Goal: Information Seeking & Learning: Learn about a topic

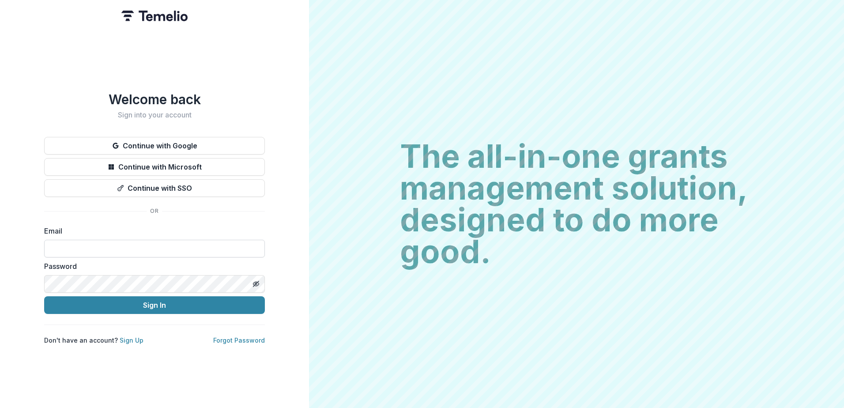
click at [174, 251] on input at bounding box center [154, 249] width 221 height 18
type input "**********"
click at [44, 296] on button "Sign In" at bounding box center [154, 305] width 221 height 18
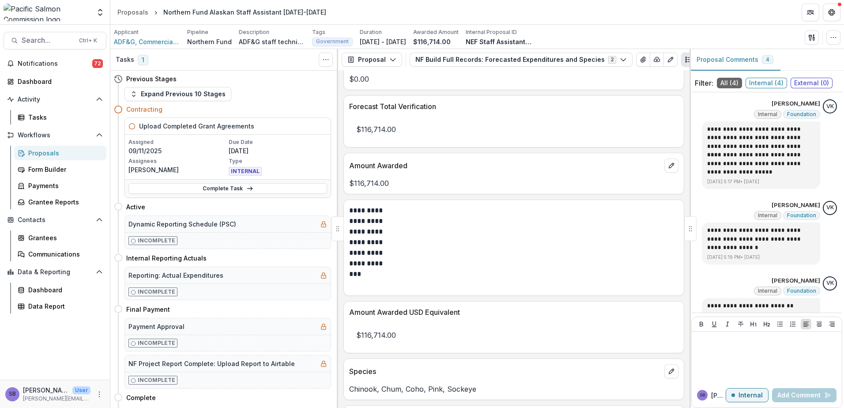
scroll to position [233, 0]
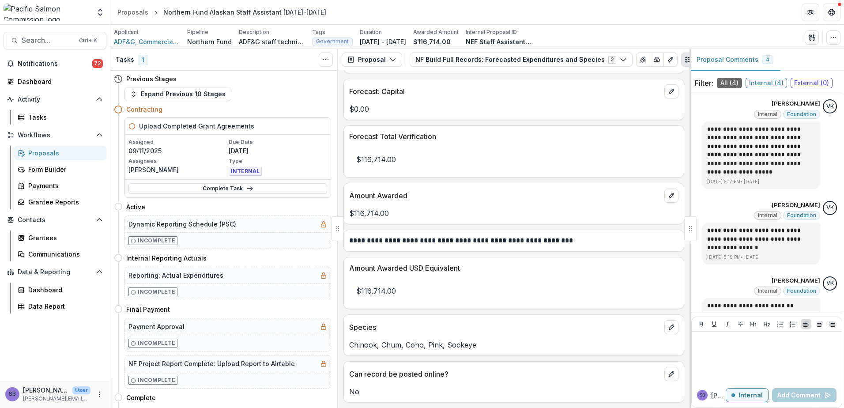
click at [63, 156] on div "Proposals" at bounding box center [63, 152] width 71 height 9
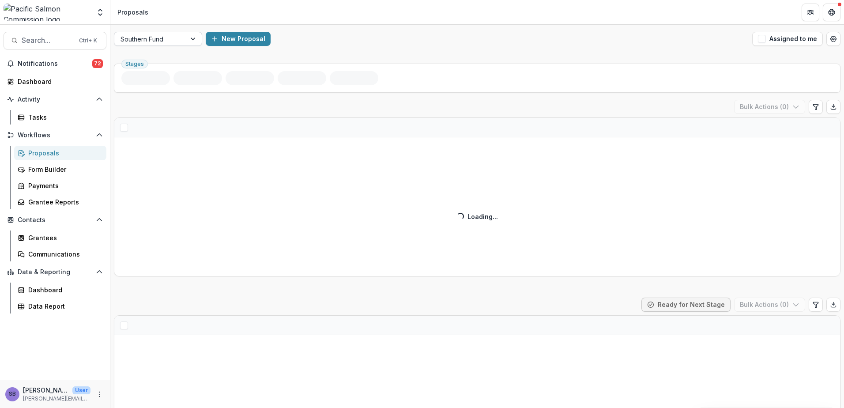
click at [186, 38] on div at bounding box center [194, 38] width 16 height 13
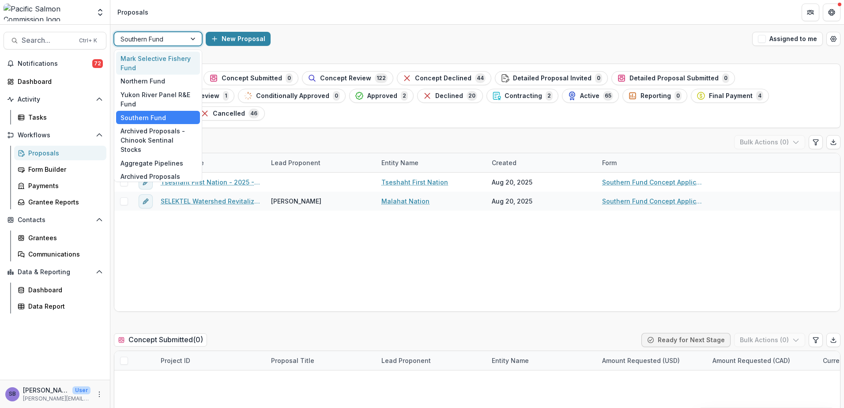
click at [175, 58] on div "Mark Selective Fishery Fund" at bounding box center [158, 63] width 84 height 23
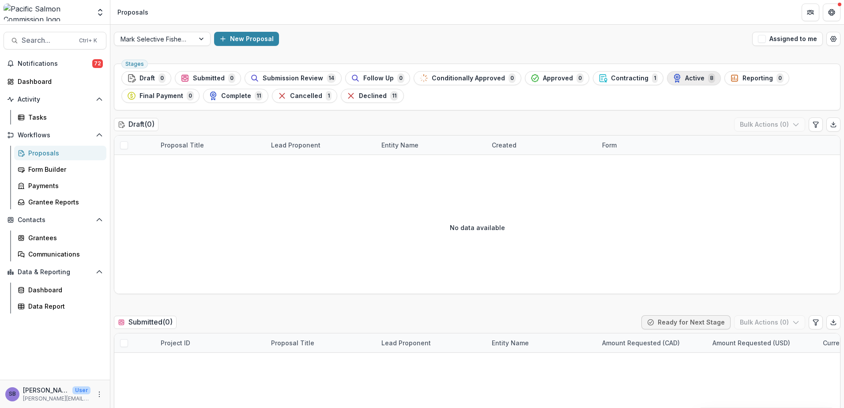
click at [685, 79] on span "Active" at bounding box center [694, 79] width 19 height 8
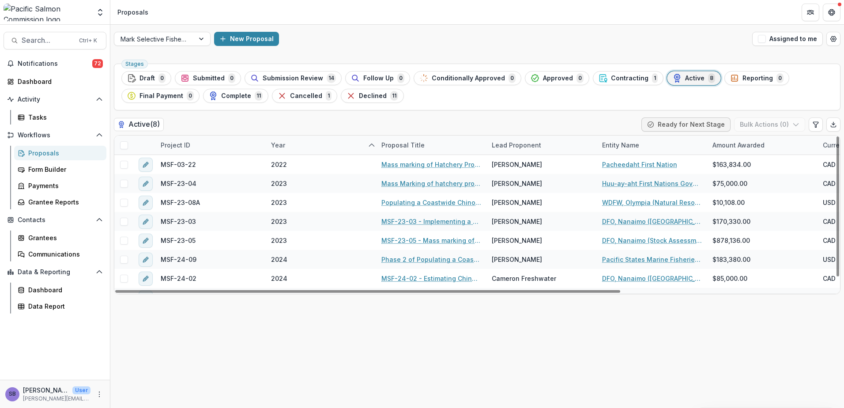
click at [176, 147] on div "Project ID" at bounding box center [175, 144] width 40 height 9
click at [180, 165] on input at bounding box center [210, 165] width 106 height 14
click at [224, 123] on div "Active ( 8 ) Ready for Next Stage Bulk Actions ( 0 )" at bounding box center [477, 126] width 727 height 18
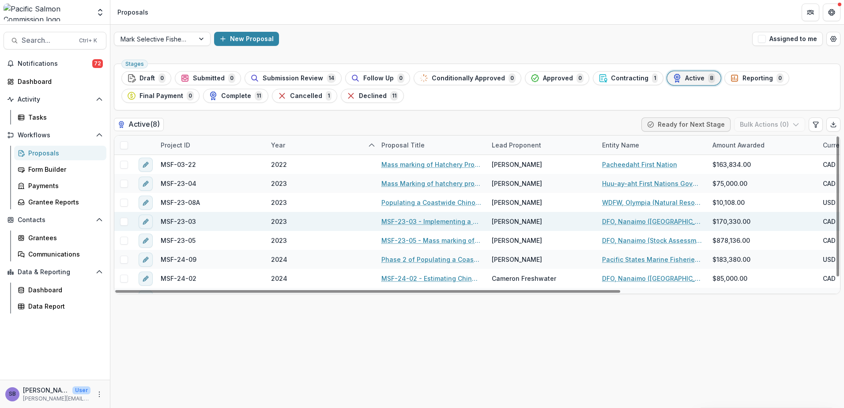
click at [123, 224] on span at bounding box center [124, 222] width 8 height 8
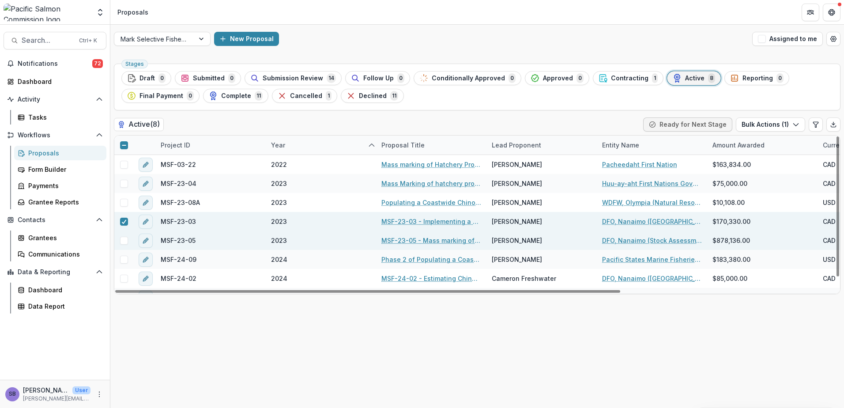
click at [124, 240] on span at bounding box center [124, 241] width 8 height 8
click at [797, 122] on icon "button" at bounding box center [795, 124] width 7 height 7
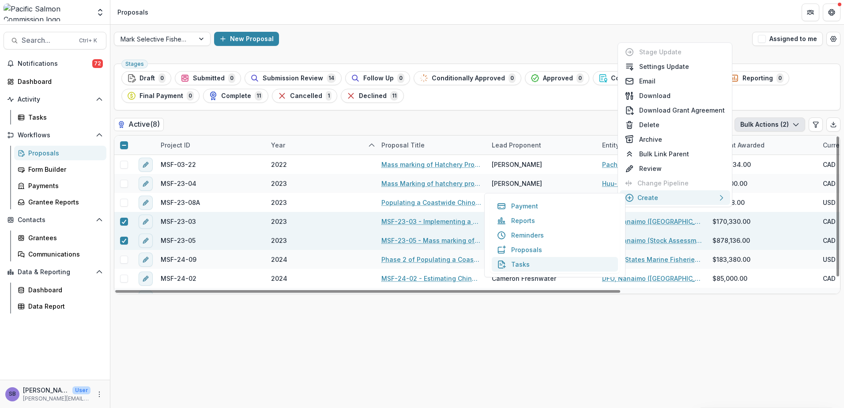
click at [546, 263] on button "Tasks" at bounding box center [555, 264] width 126 height 15
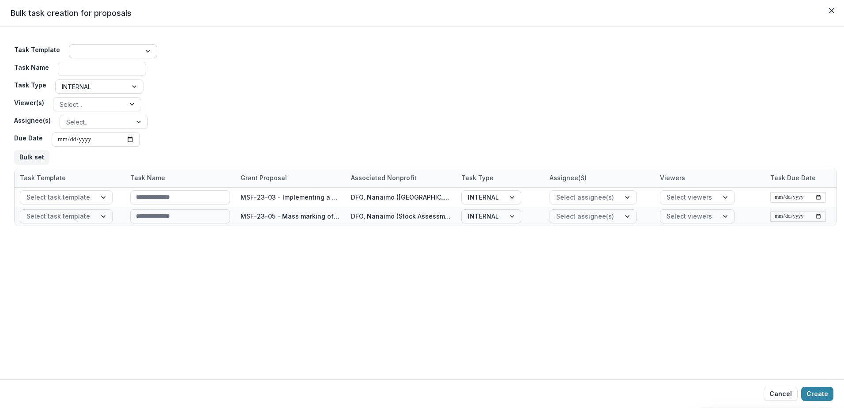
click at [91, 52] on div at bounding box center [104, 51] width 59 height 11
type input "**********"
click at [105, 68] on div "Payment Approval" at bounding box center [110, 71] width 84 height 14
type input "**********"
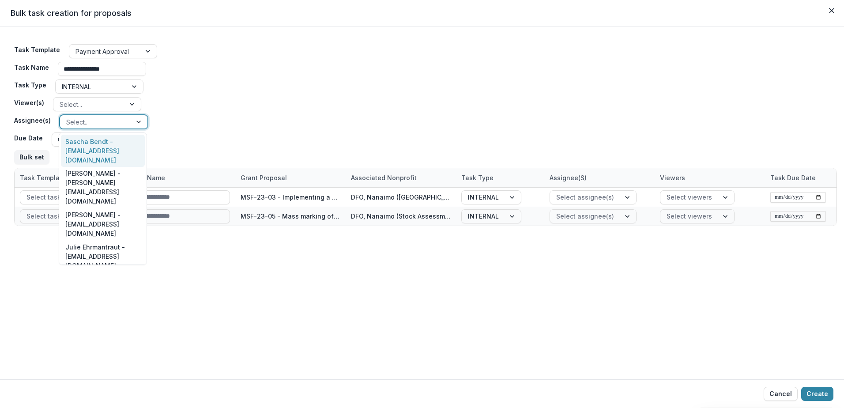
click at [138, 120] on div at bounding box center [140, 121] width 16 height 13
click at [114, 146] on div "Sascha Bendt - [EMAIL_ADDRESS][DOMAIN_NAME]" at bounding box center [103, 151] width 84 height 32
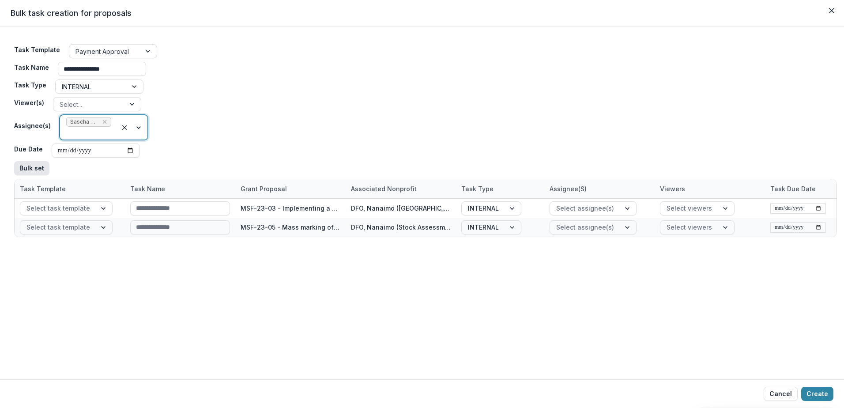
click at [31, 166] on button "Bulk set" at bounding box center [31, 168] width 35 height 14
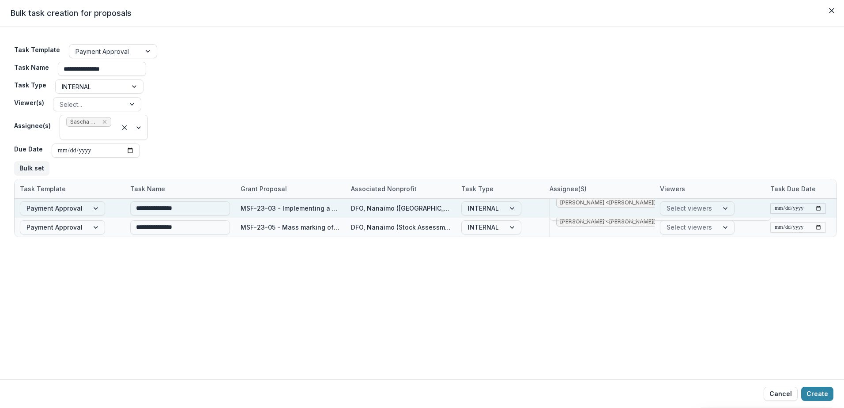
click at [822, 209] on input "date" at bounding box center [798, 208] width 56 height 11
click at [819, 209] on input "date" at bounding box center [798, 208] width 56 height 11
type input "**********"
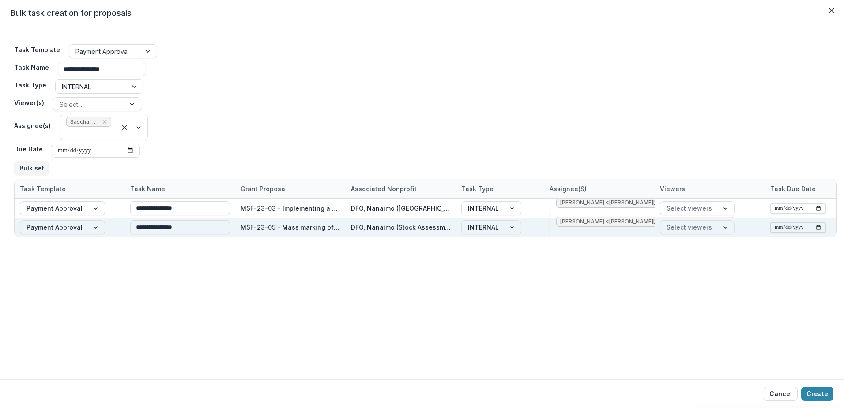
click at [817, 229] on input "date" at bounding box center [798, 227] width 56 height 11
type input "**********"
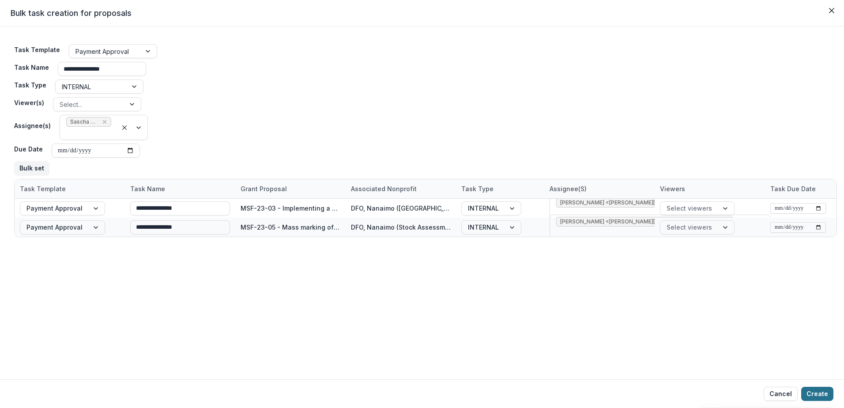
click at [815, 391] on button "Create" at bounding box center [817, 394] width 32 height 14
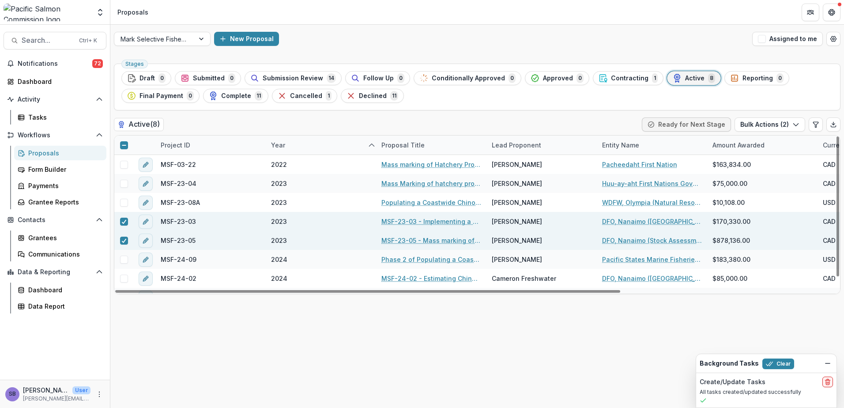
click at [424, 219] on link "MSF-23-03 - Implementing a Canadian “Node” in the DIT Network Recommended in th…" at bounding box center [431, 221] width 100 height 9
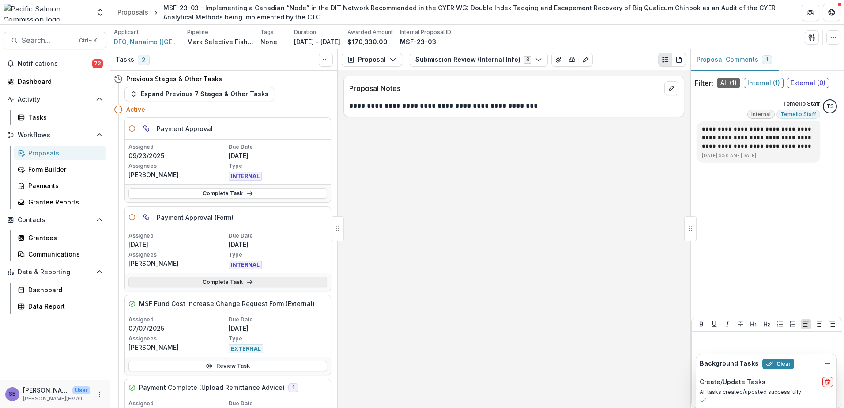
click at [305, 283] on link "Complete Task" at bounding box center [227, 282] width 199 height 11
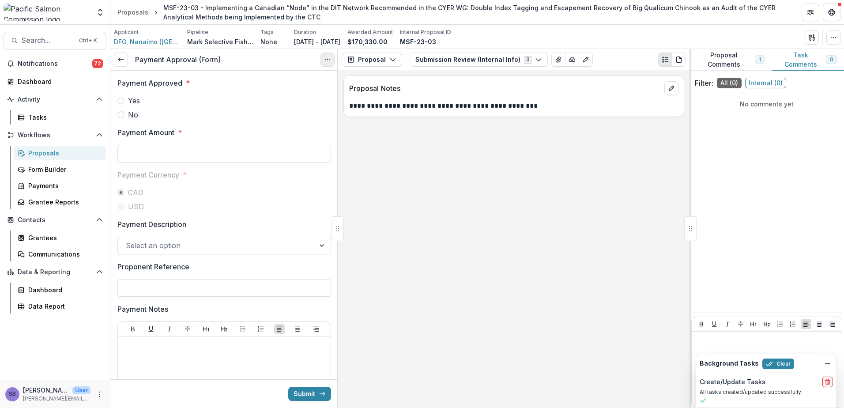
click at [328, 64] on button "Options" at bounding box center [328, 60] width 14 height 14
click at [287, 99] on button "Cancel Task" at bounding box center [285, 98] width 94 height 15
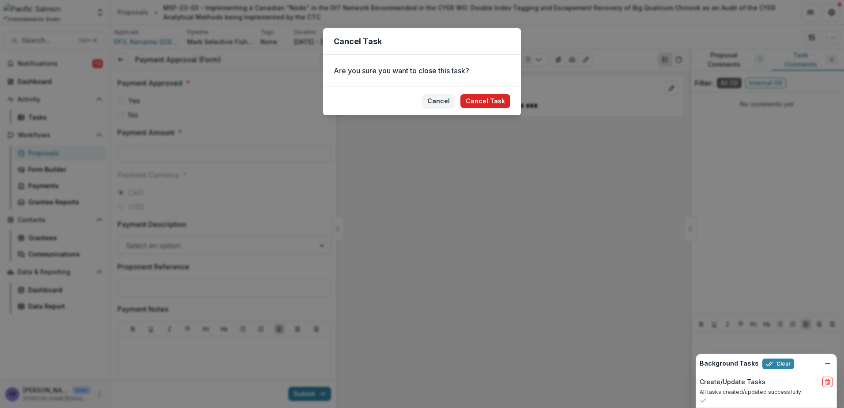
click at [494, 103] on button "Cancel Task" at bounding box center [485, 101] width 50 height 14
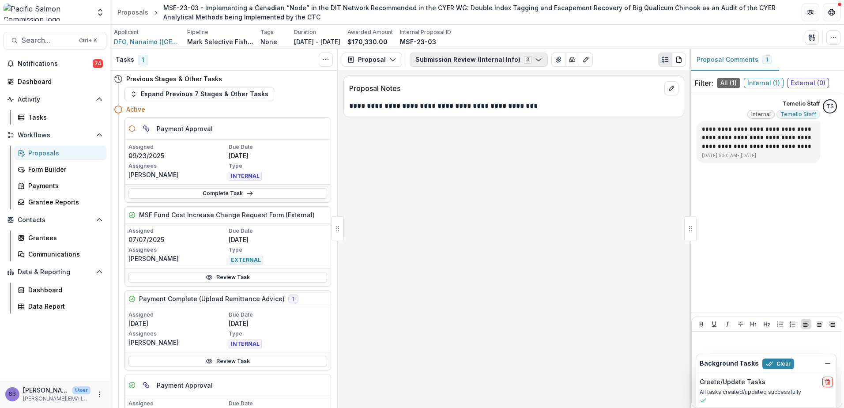
click at [446, 64] on button "Submission Review (Internal Info) 3" at bounding box center [479, 60] width 138 height 14
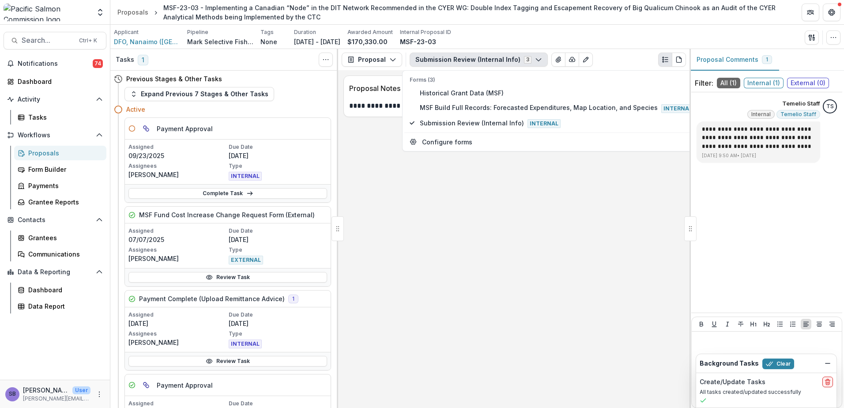
click at [447, 64] on button "Submission Review (Internal Info) 3" at bounding box center [479, 60] width 138 height 14
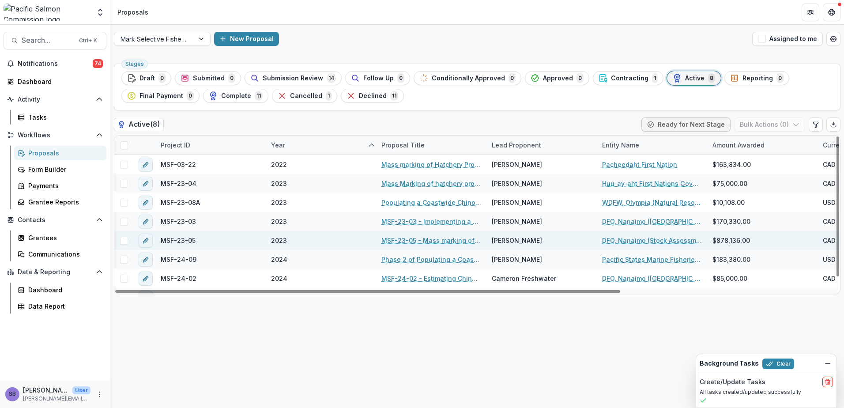
click at [393, 242] on link "MSF-23-05 - Mass marking of hatchery produced Conuma River and Gold River Chino…" at bounding box center [431, 240] width 100 height 9
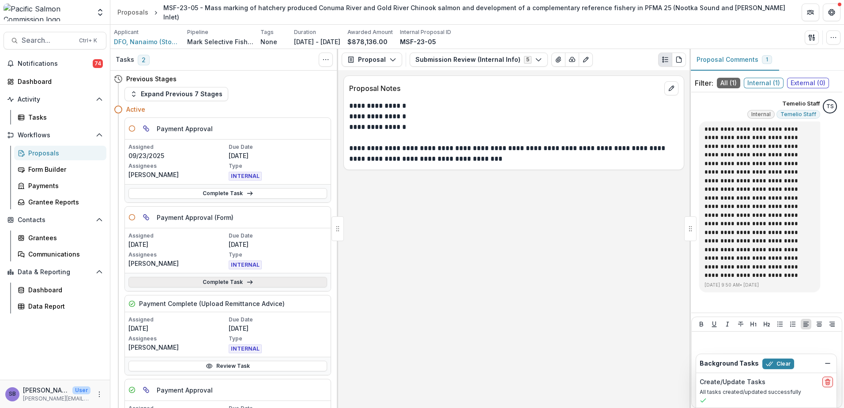
click at [291, 285] on link "Complete Task" at bounding box center [227, 282] width 199 height 11
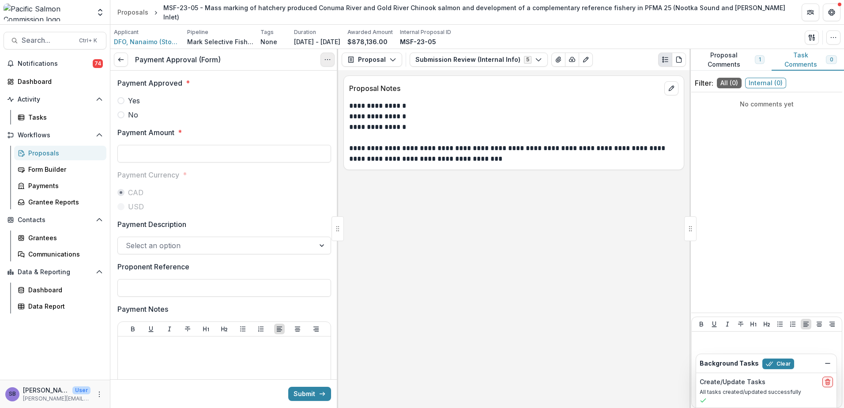
click at [324, 58] on button "Options" at bounding box center [328, 60] width 14 height 14
click at [277, 99] on button "Cancel Task" at bounding box center [285, 98] width 94 height 15
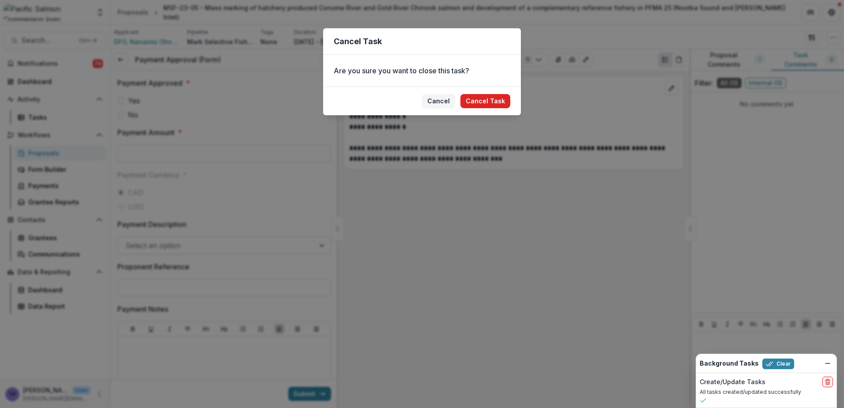
click at [502, 103] on button "Cancel Task" at bounding box center [485, 101] width 50 height 14
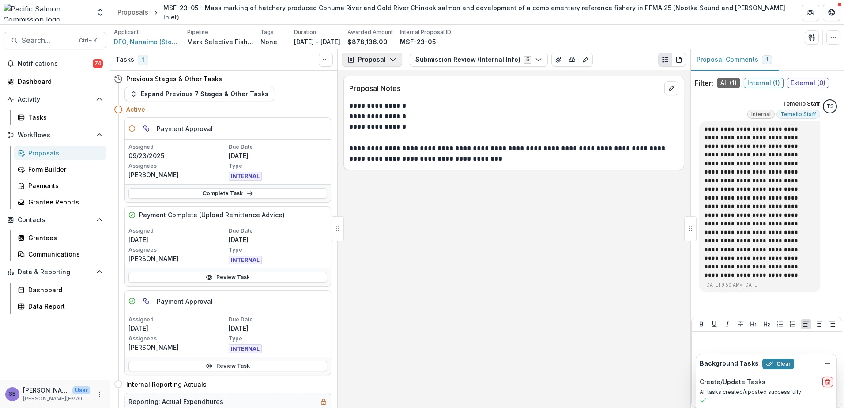
click at [392, 63] on icon "button" at bounding box center [392, 59] width 7 height 7
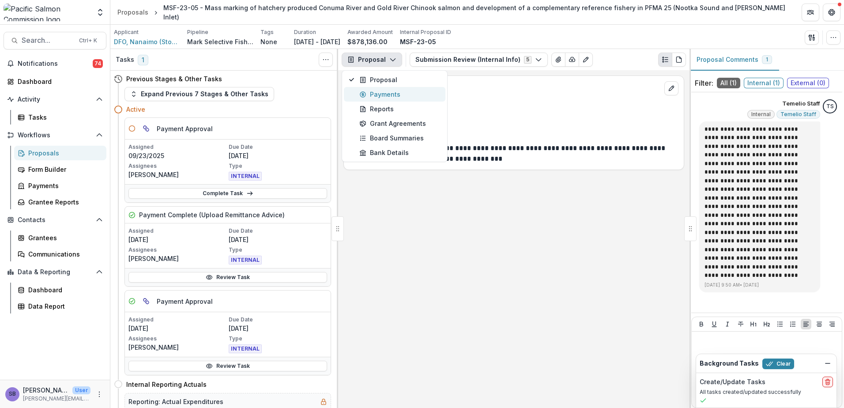
click at [393, 94] on div "Payments" at bounding box center [399, 94] width 81 height 9
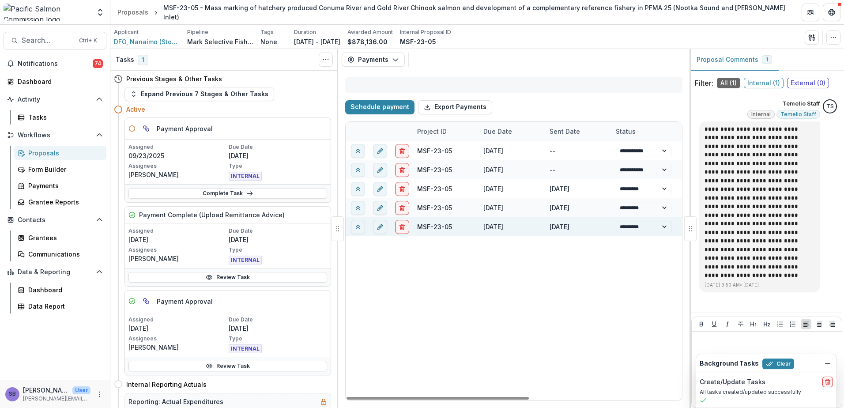
select select "****"
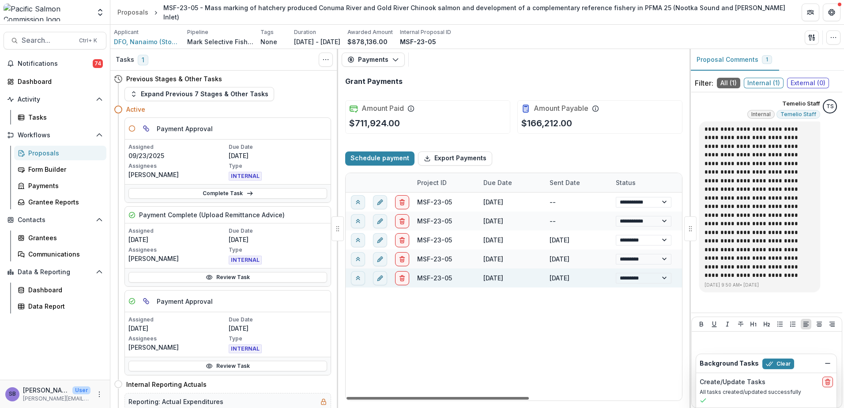
drag, startPoint x: 511, startPoint y: 398, endPoint x: 417, endPoint y: 412, distance: 95.5
click at [417, 400] on div at bounding box center [438, 398] width 182 height 3
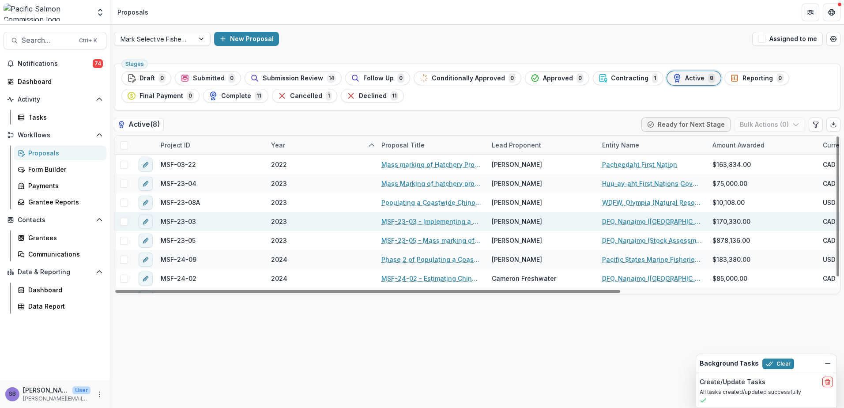
click at [402, 223] on link "MSF-23-03 - Implementing a Canadian “Node” in the DIT Network Recommended in th…" at bounding box center [431, 221] width 100 height 9
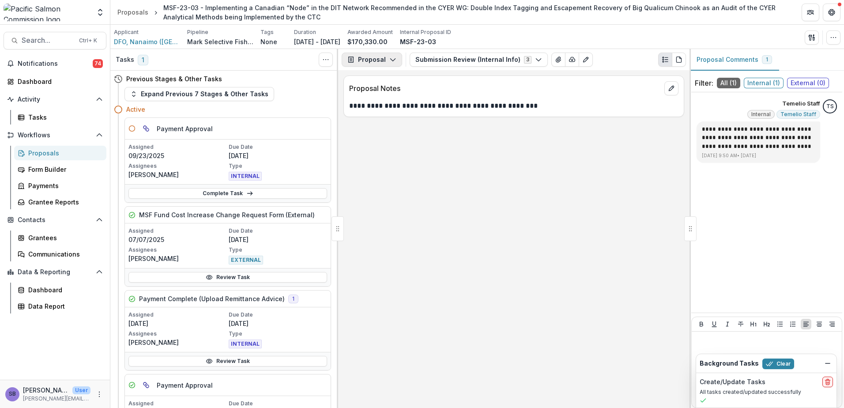
click at [384, 63] on button "Proposal" at bounding box center [372, 60] width 60 height 14
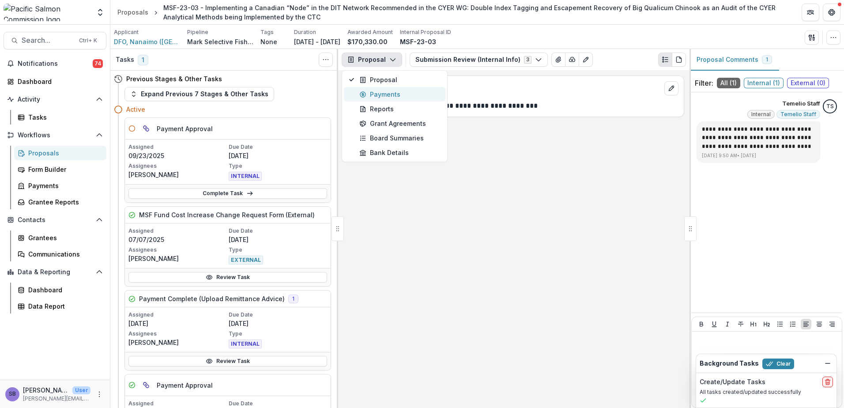
click at [385, 92] on div "Payments" at bounding box center [399, 94] width 81 height 9
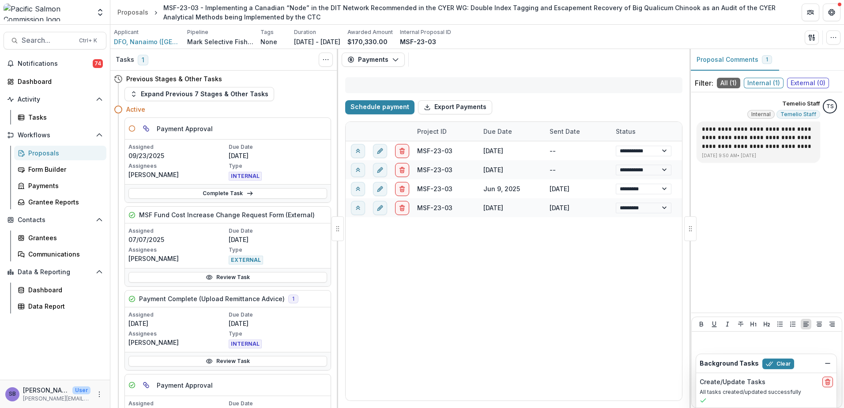
select select "****"
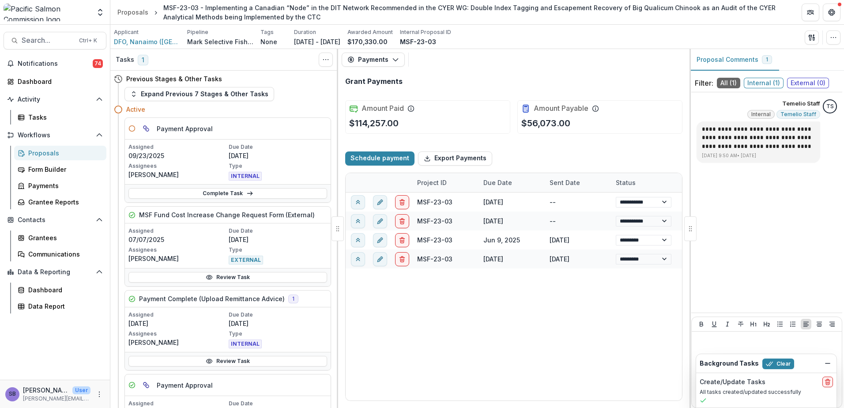
select select "****"
click at [829, 362] on icon "Dismiss" at bounding box center [827, 363] width 7 height 7
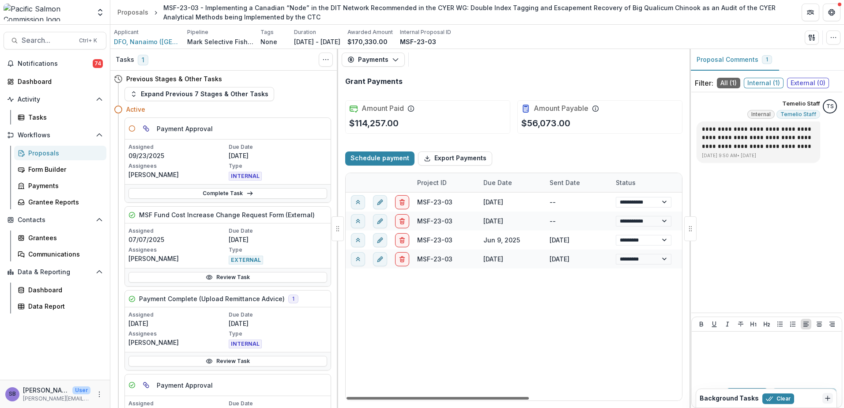
drag, startPoint x: 497, startPoint y: 398, endPoint x: 484, endPoint y: 408, distance: 16.3
click at [484, 400] on div at bounding box center [438, 398] width 182 height 3
select select "****"
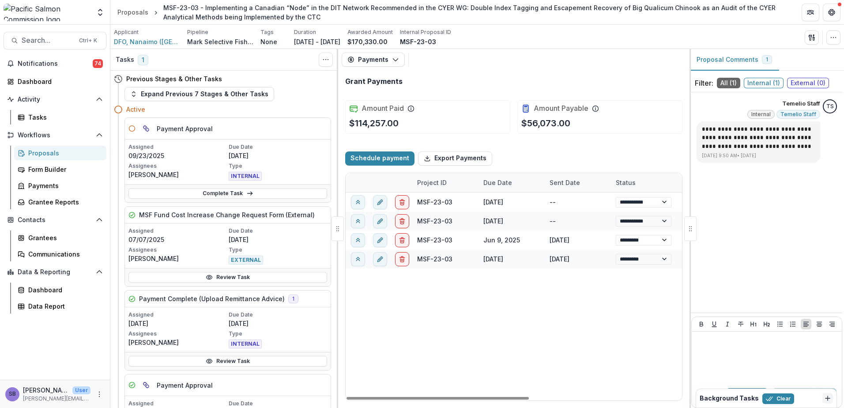
select select "****"
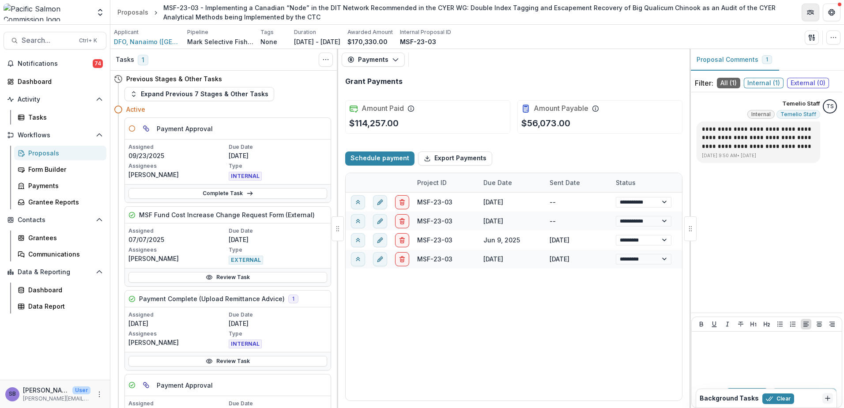
select select "****"
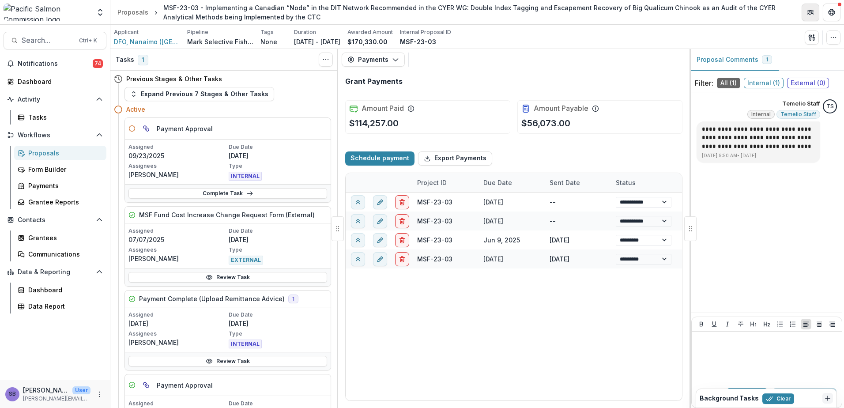
select select "****"
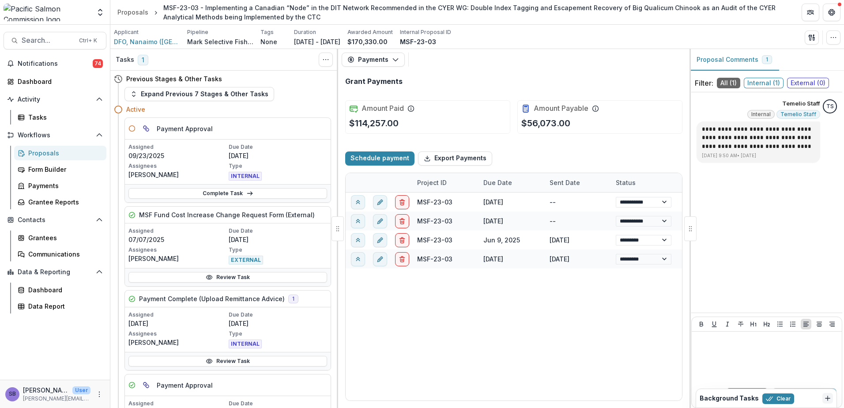
select select "****"
click at [27, 303] on link "Data Report" at bounding box center [60, 306] width 92 height 15
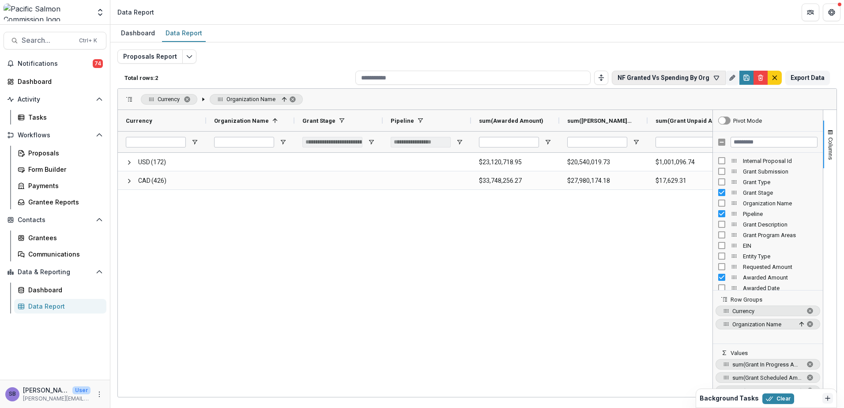
click at [719, 80] on icon "button" at bounding box center [716, 77] width 7 height 7
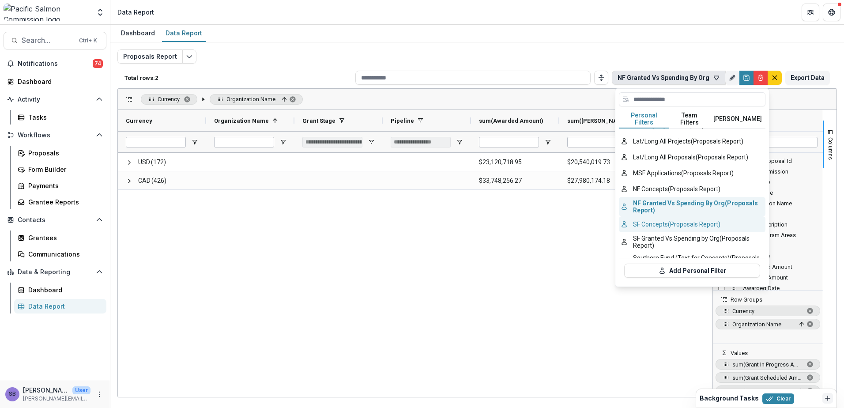
scroll to position [118, 0]
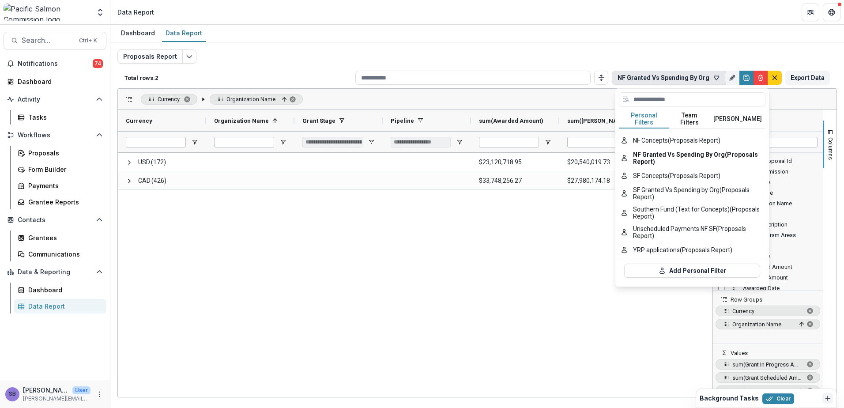
click at [663, 121] on button "Personal Filters" at bounding box center [644, 119] width 50 height 19
click at [660, 132] on button "NF Concepts (Proposals Report)" at bounding box center [692, 140] width 147 height 16
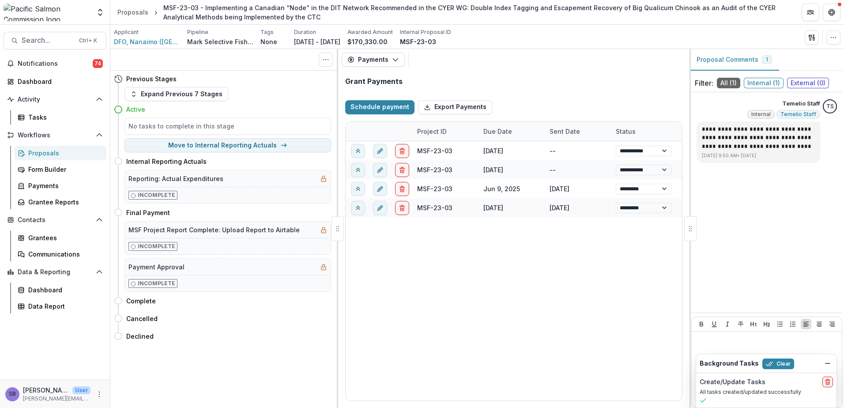
select select "****"
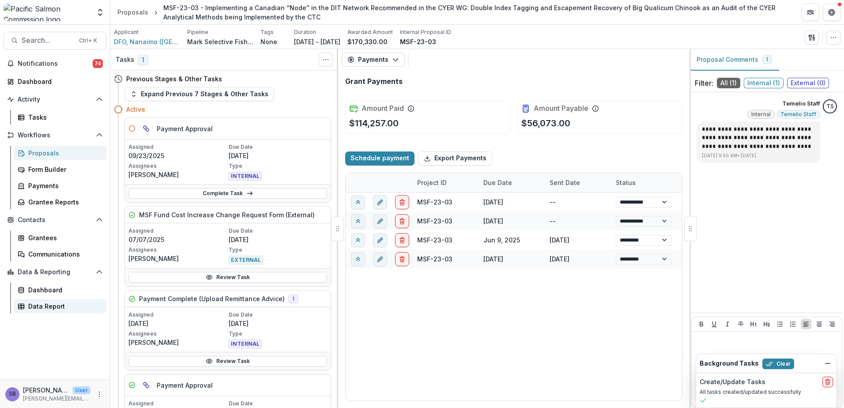
select select "****"
click at [36, 306] on div "Data Report" at bounding box center [63, 306] width 71 height 9
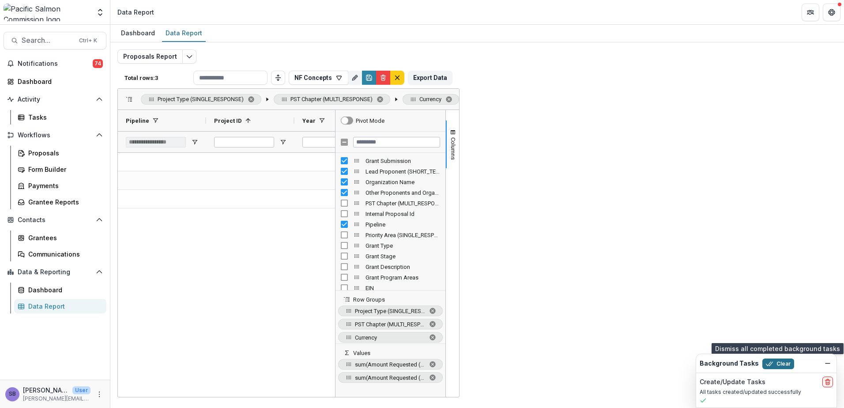
click at [780, 365] on button "Clear" at bounding box center [778, 364] width 32 height 11
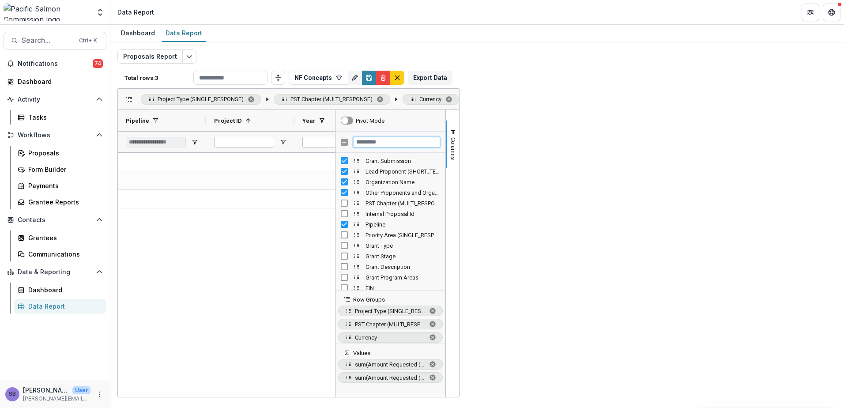
click at [440, 143] on input "Filter Columns Input" at bounding box center [396, 142] width 87 height 11
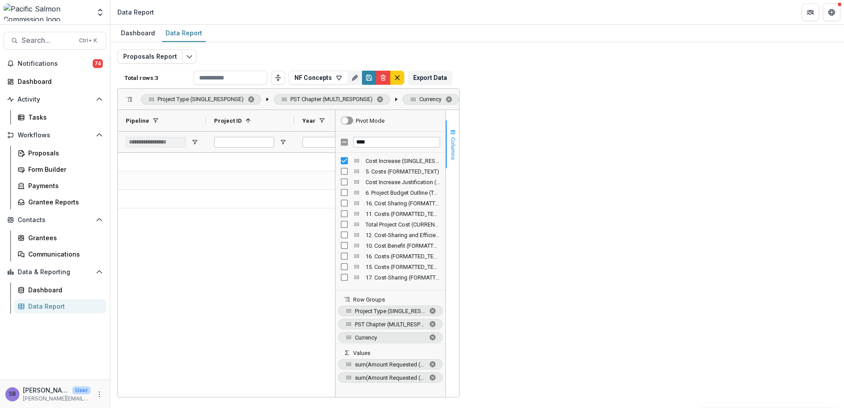
click at [459, 129] on button "Columns" at bounding box center [452, 145] width 13 height 48
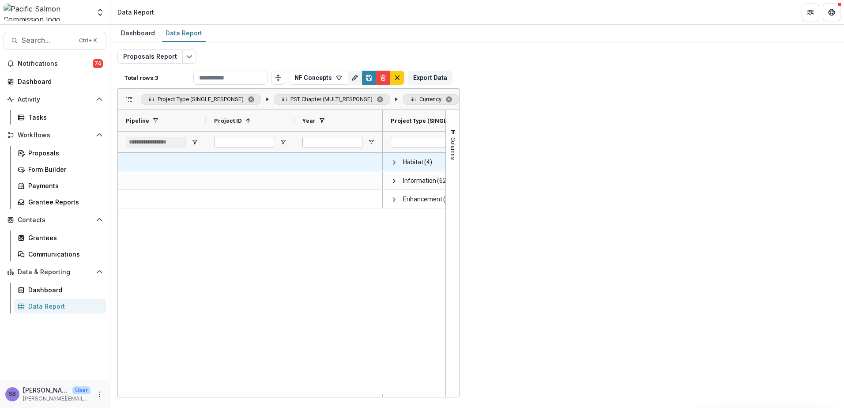
click at [394, 162] on span at bounding box center [394, 162] width 7 height 7
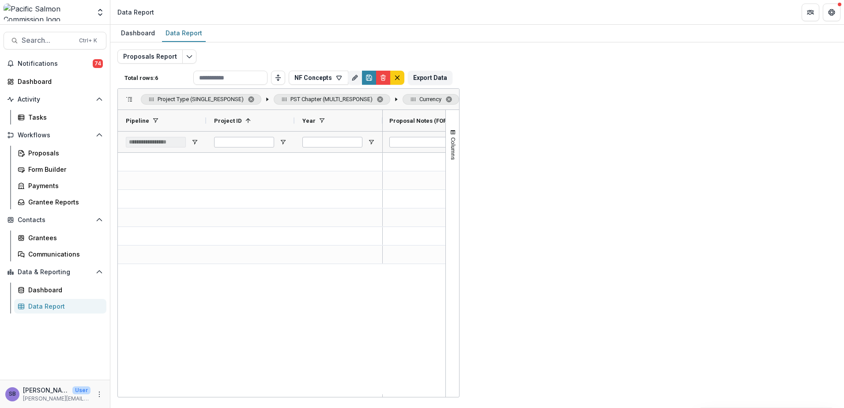
drag, startPoint x: 691, startPoint y: 394, endPoint x: 548, endPoint y: 398, distance: 142.2
click at [548, 398] on div "Dashboard Data Report Proposals Report Total rows: 6 NF Concepts Personal Filte…" at bounding box center [477, 216] width 734 height 383
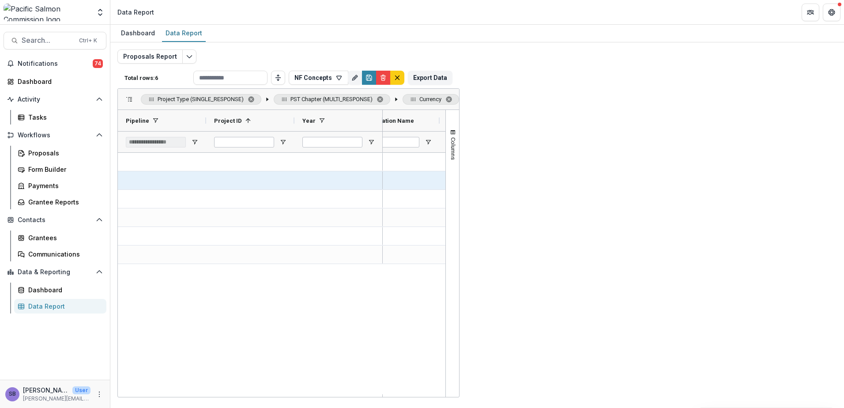
click at [540, 181] on span at bounding box center [539, 180] width 7 height 7
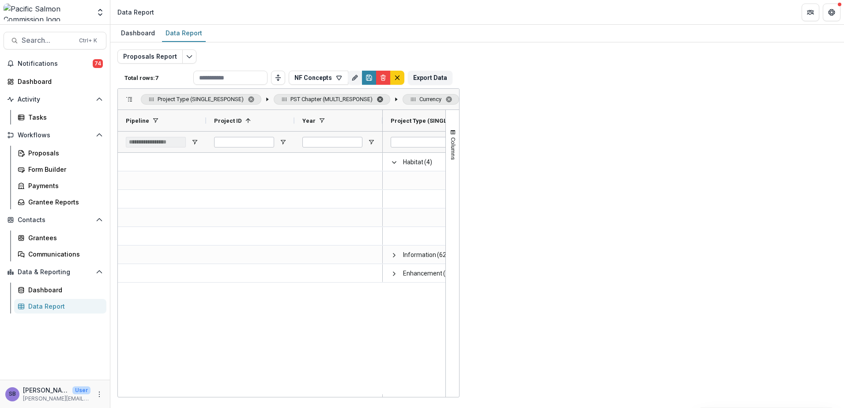
click at [377, 99] on span "PST Chapter (MULTI_RESPONSE). Press ENTER to sort. Press DELETE to remove" at bounding box center [380, 99] width 7 height 7
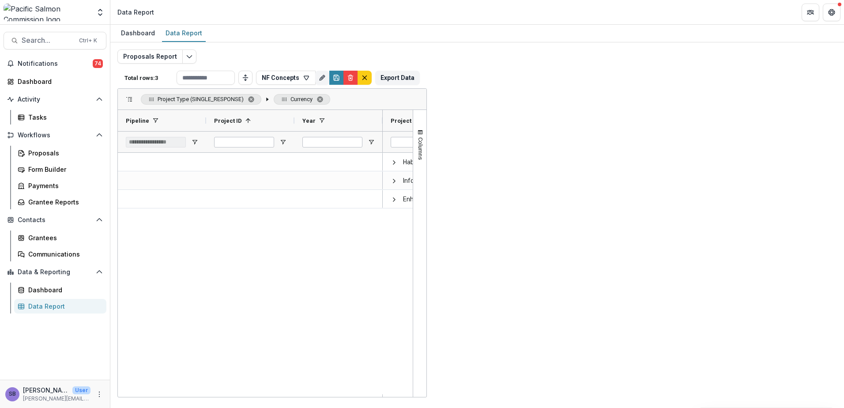
drag, startPoint x: 320, startPoint y: 99, endPoint x: 329, endPoint y: 108, distance: 13.1
click at [320, 99] on span "Currency. Press ENTER to sort. Press DELETE to remove" at bounding box center [320, 99] width 7 height 7
drag, startPoint x: 603, startPoint y: 118, endPoint x: 336, endPoint y: 103, distance: 266.7
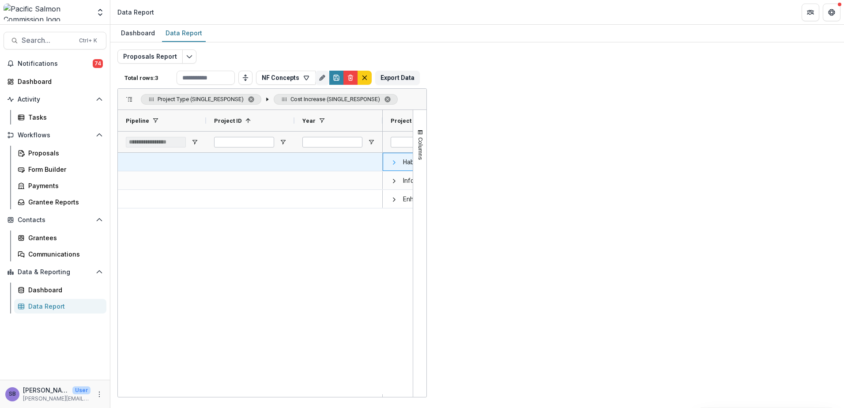
click at [392, 160] on span at bounding box center [394, 162] width 7 height 7
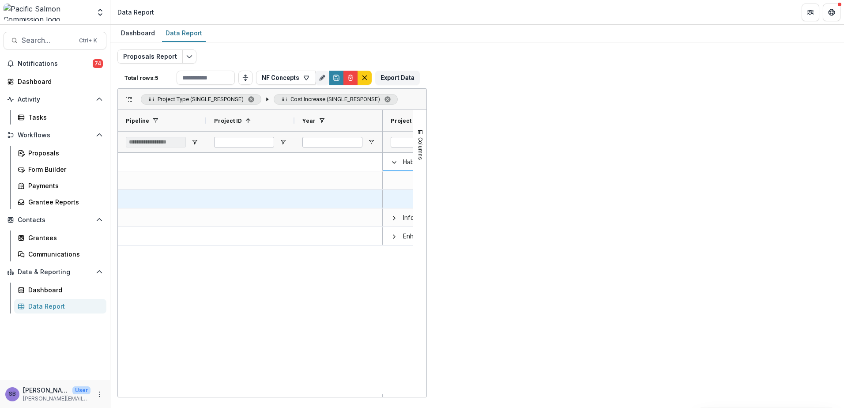
click at [483, 200] on span at bounding box center [482, 199] width 7 height 7
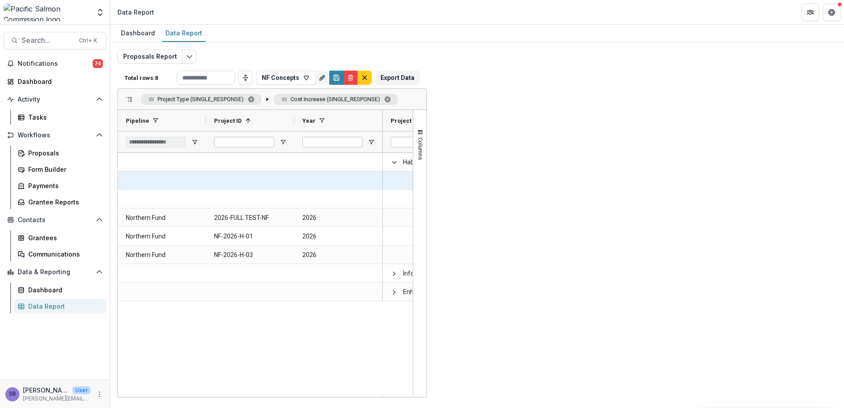
click at [482, 185] on span at bounding box center [482, 181] width 7 height 18
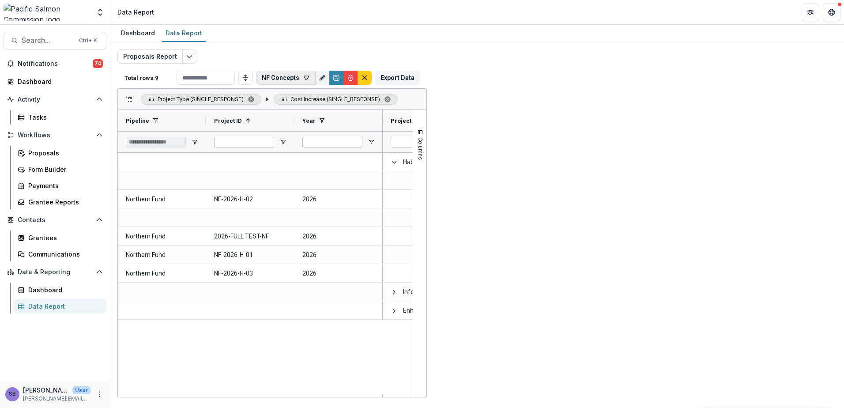
click at [310, 80] on icon "button" at bounding box center [306, 77] width 7 height 7
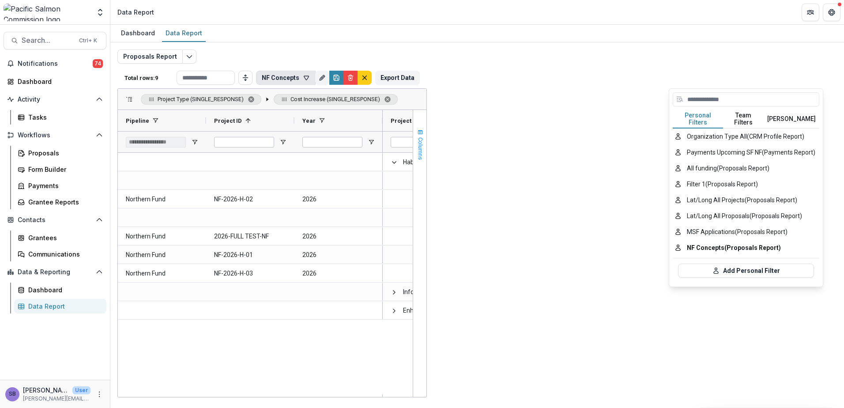
click at [426, 125] on button "Columns" at bounding box center [419, 145] width 13 height 48
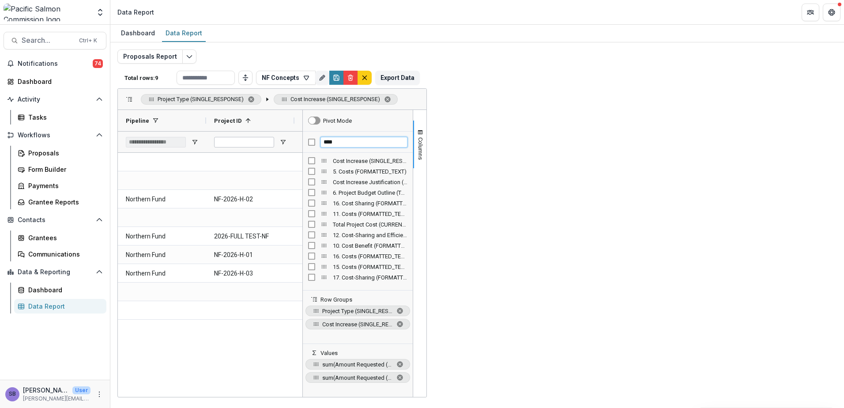
click at [408, 141] on input "****" at bounding box center [364, 142] width 87 height 11
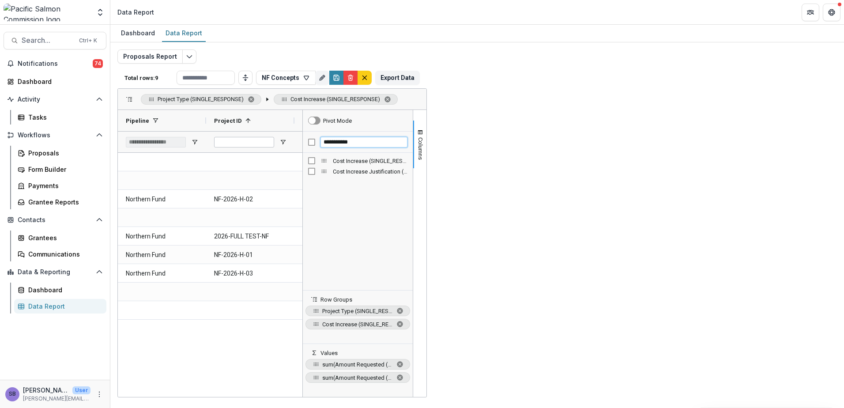
type input "**********"
click at [424, 149] on span "Columns" at bounding box center [420, 148] width 7 height 23
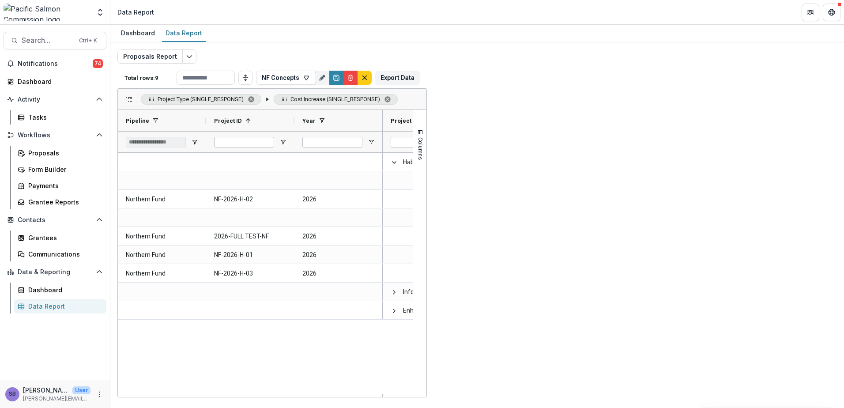
click at [547, 120] on span at bounding box center [547, 120] width 7 height 7
click at [617, 125] on span "filter" at bounding box center [620, 122] width 7 height 7
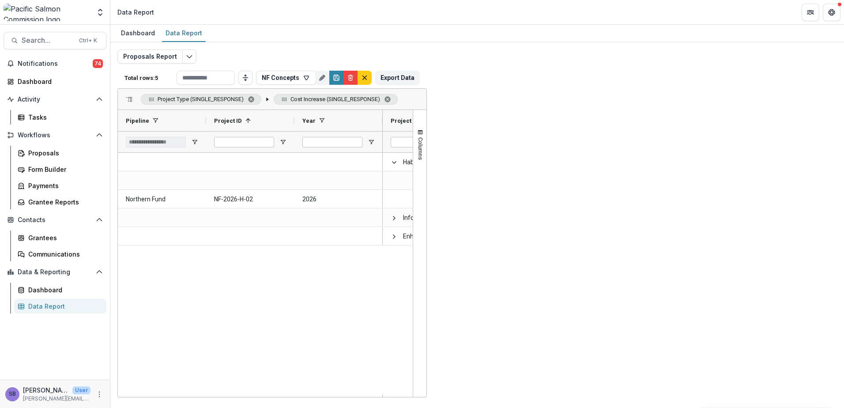
click at [413, 271] on div "Habitat (1) Yes (1) Lower [PERSON_NAME] Creek Sockeye Distribution and Side Cha…" at bounding box center [398, 274] width 30 height 242
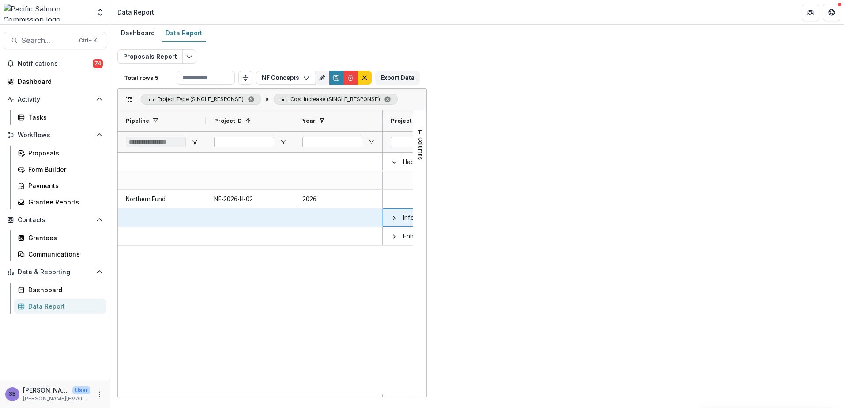
click at [393, 220] on span at bounding box center [394, 218] width 7 height 7
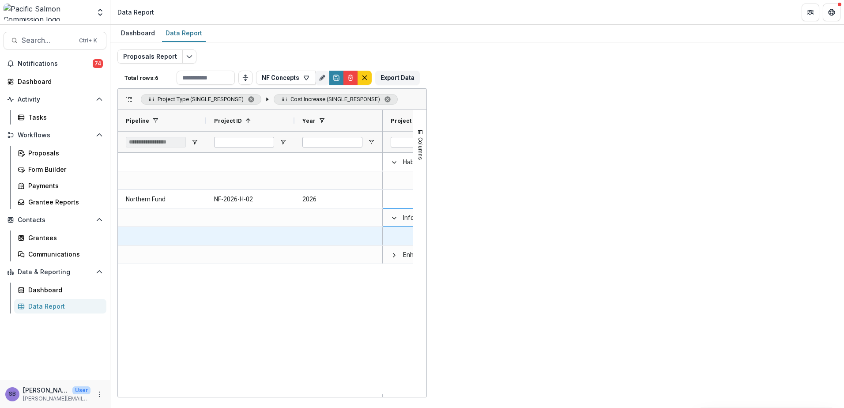
click at [479, 238] on div "Yes (12)" at bounding box center [515, 236] width 88 height 18
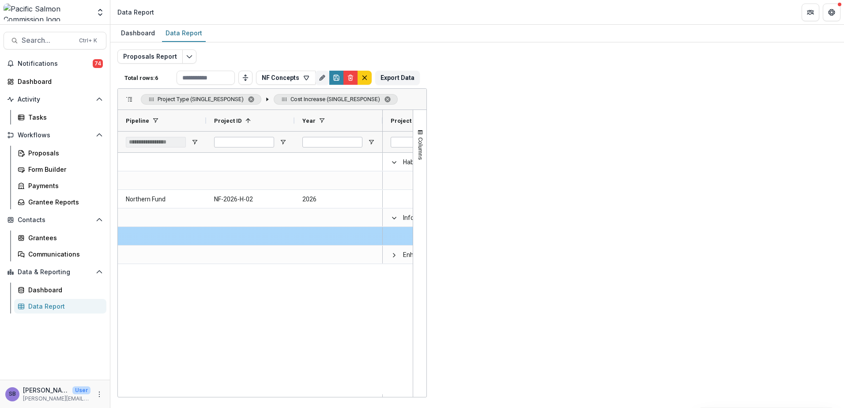
click at [481, 237] on span at bounding box center [482, 236] width 7 height 7
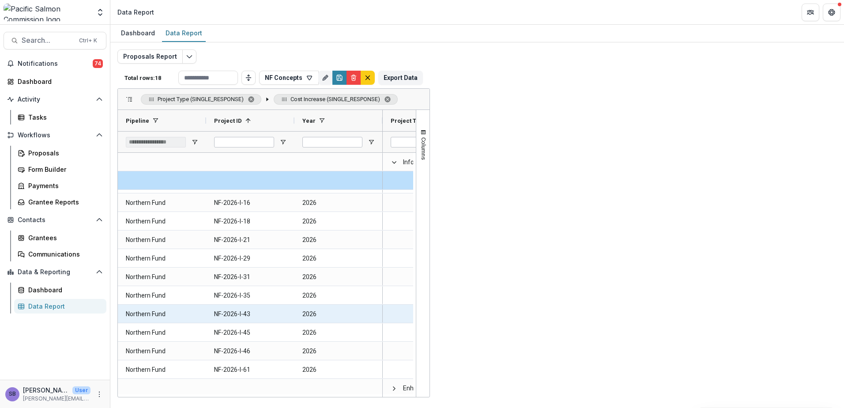
scroll to position [92, 0]
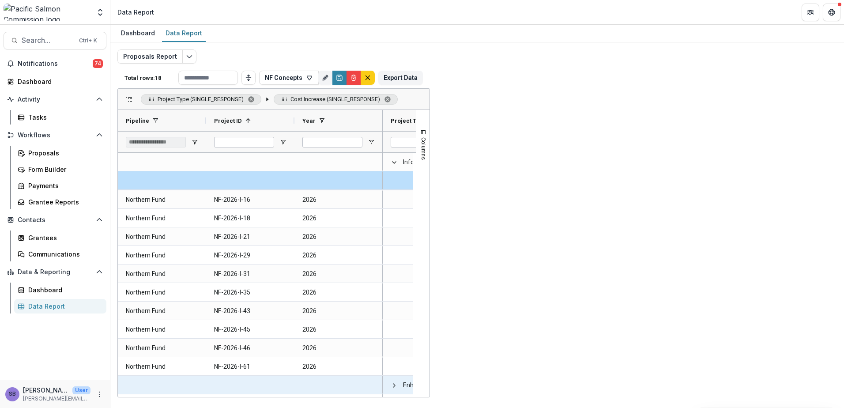
drag, startPoint x: 394, startPoint y: 387, endPoint x: 400, endPoint y: 384, distance: 7.3
click at [394, 387] on span at bounding box center [394, 385] width 7 height 7
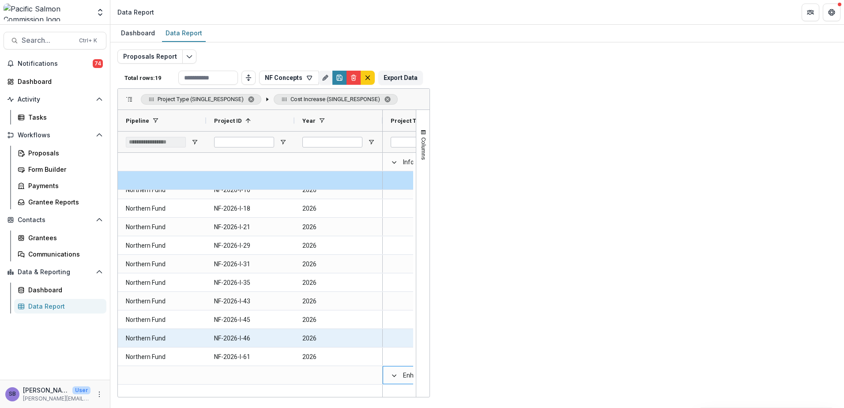
scroll to position [111, 0]
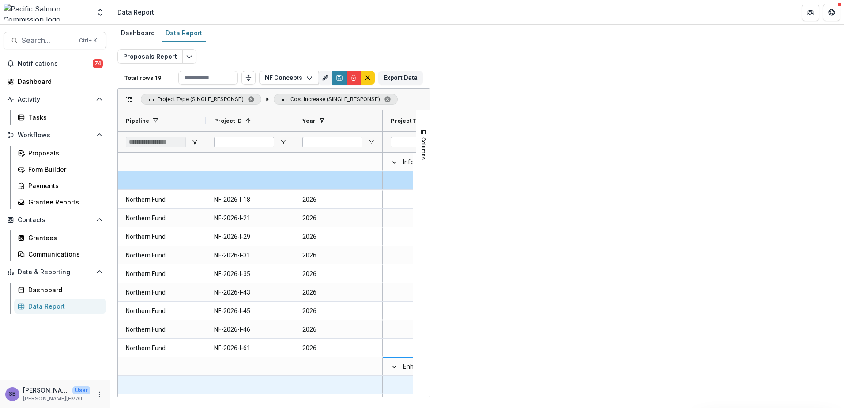
click at [482, 388] on span at bounding box center [482, 385] width 7 height 7
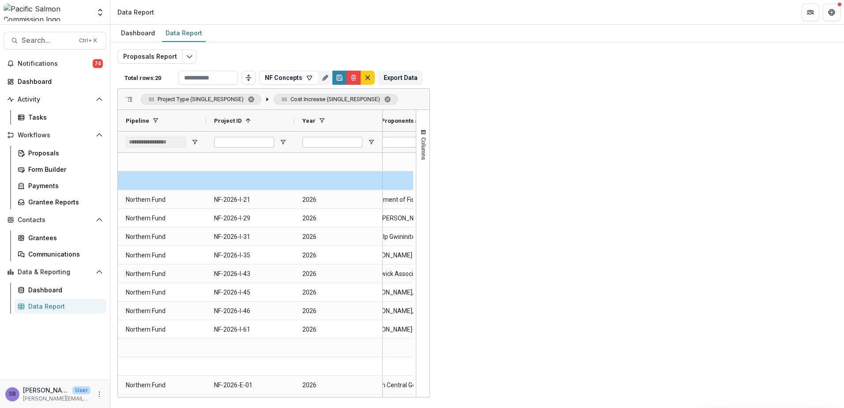
scroll to position [0, 106]
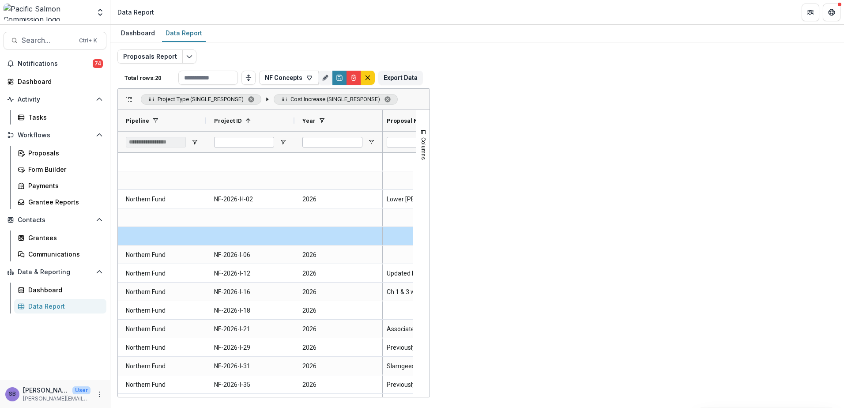
drag, startPoint x: 644, startPoint y: 124, endPoint x: 789, endPoint y: 131, distance: 145.0
click at [789, 131] on div "Project Year # (NUMBER) Proposal Notes (FORMATTED_TEXT) Grant Start" at bounding box center [143, 131] width 1649 height 42
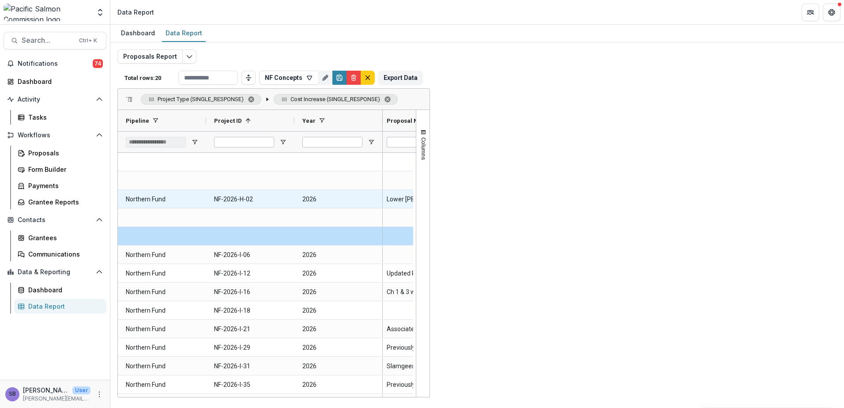
click at [681, 201] on \(SHORT_TEXT\)-5513 "Project builds on previous DFO work, it includes different tasks and general co…" at bounding box center [671, 199] width 217 height 18
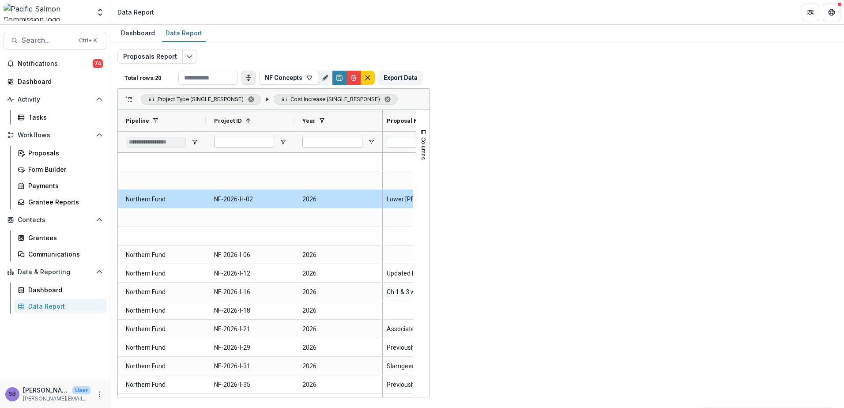
click at [252, 80] on icon "Toggle auto height" at bounding box center [248, 77] width 7 height 7
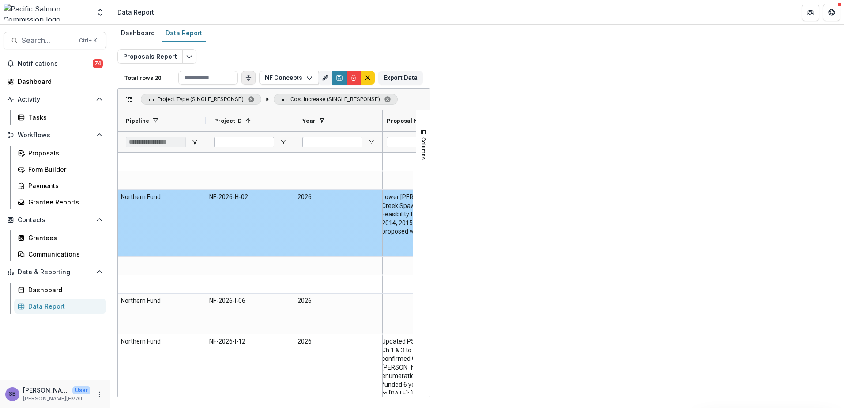
drag, startPoint x: 625, startPoint y: 210, endPoint x: 559, endPoint y: 198, distance: 66.4
click at [559, 198] on \(SHORT_TEXT\)-5583 "Project builds on previous DFO work, it includes different tasks and general co…" at bounding box center [672, 201] width 227 height 17
copy \(SHORT_TEXT\)-5583 "Project builds on previous DFO work, it includes different tasks and general co…"
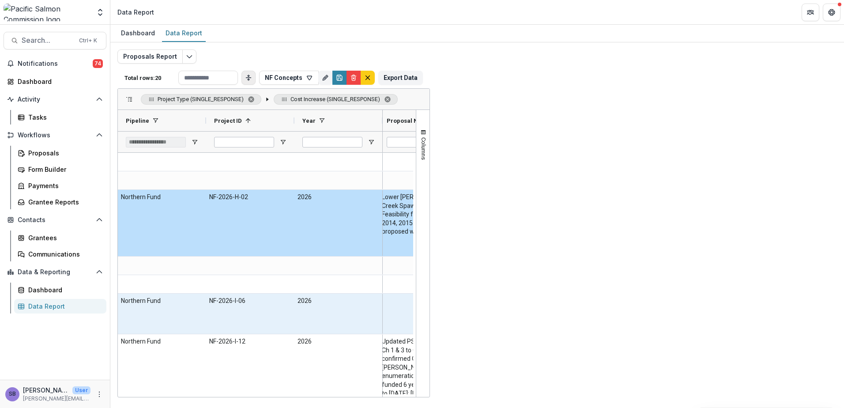
click at [610, 310] on div "cost increases for contracts, and services, (air charters and boat charters" at bounding box center [671, 314] width 233 height 40
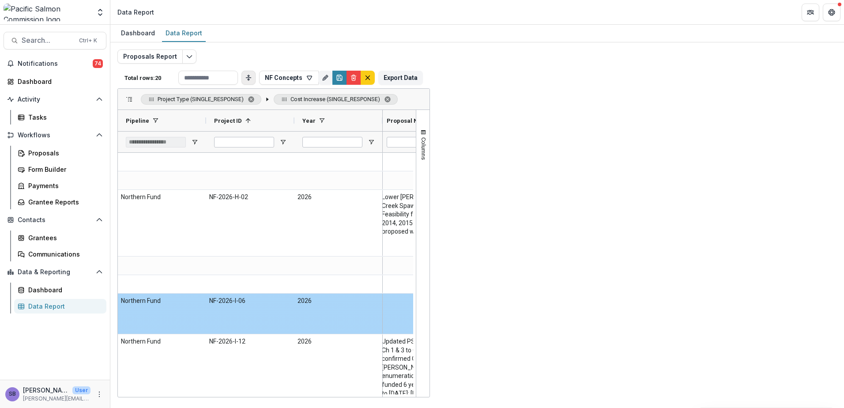
drag, startPoint x: 757, startPoint y: 303, endPoint x: 557, endPoint y: 298, distance: 199.6
click at [557, 298] on div "cost increases for contracts, and services, (air charters and boat charters" at bounding box center [671, 314] width 233 height 40
copy \(SHORT_TEXT\)-5601 "cost increases for contracts, and services, (air charters and boat charters"
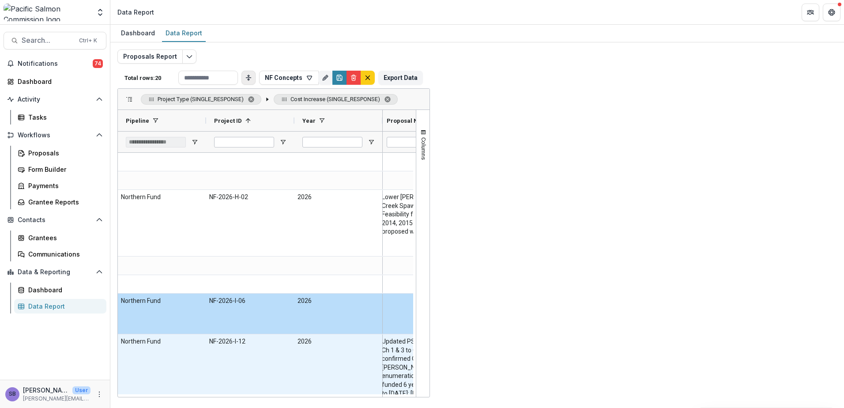
click at [691, 362] on \(SHORT_TEXT\)-5619 "Scope of project has increased with use of two sonars, increased staffing requi…" at bounding box center [672, 350] width 227 height 26
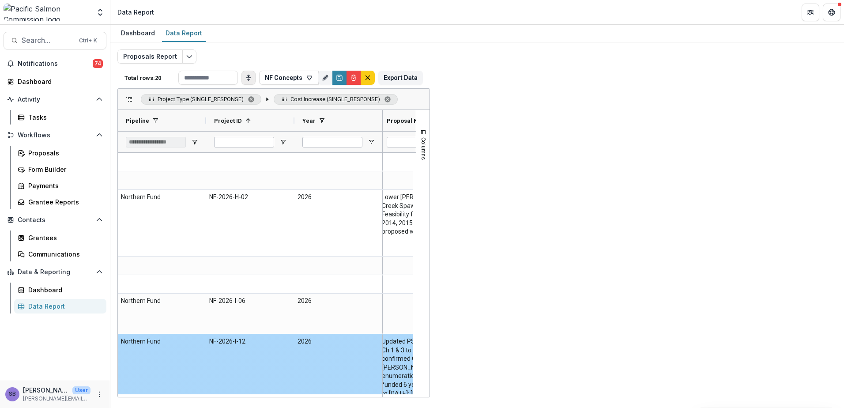
drag, startPoint x: 665, startPoint y: 360, endPoint x: 556, endPoint y: 343, distance: 110.8
click at [556, 343] on div "Scope of project has increased with use of two sonars, increased staffing requi…" at bounding box center [671, 393] width 233 height 118
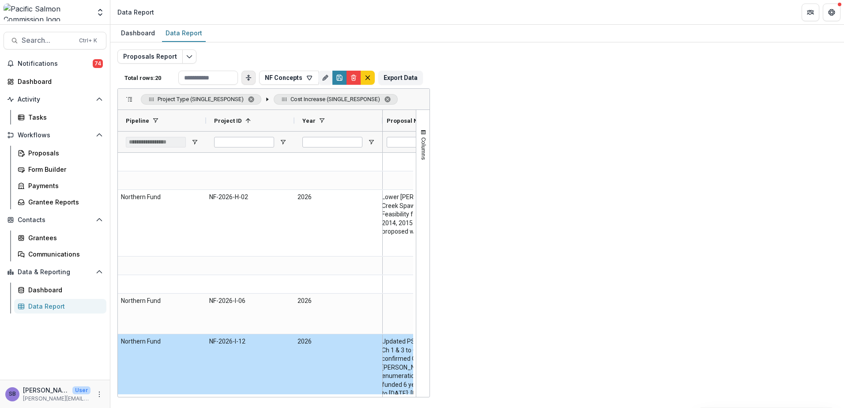
copy \(SHORT_TEXT\)-5619 "Scope of project has increased with use of two sonars, increased staffing requi…"
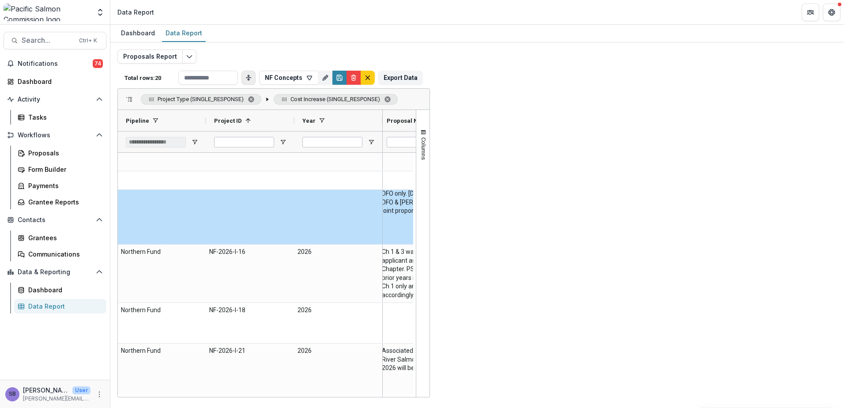
scroll to position [235, 0]
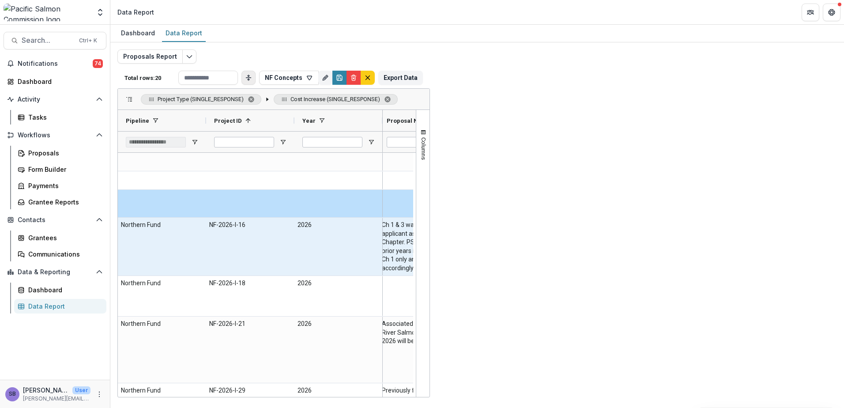
click at [577, 249] on div "Increases in fuel and supply costs due to inflation, also employee overhead." at bounding box center [671, 247] width 233 height 58
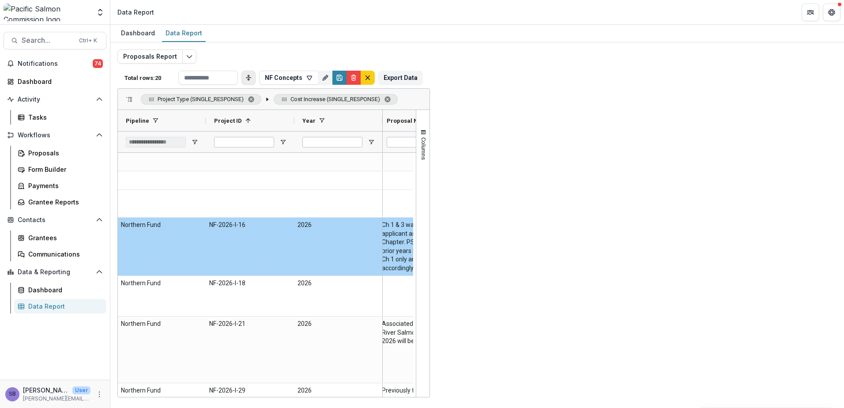
drag, startPoint x: 770, startPoint y: 229, endPoint x: 555, endPoint y: 227, distance: 215.0
click at [555, 227] on div "Increases in fuel and supply costs due to inflation, also employee overhead." at bounding box center [671, 247] width 233 height 58
copy \(SHORT_TEXT\)-5637 "Increases in fuel and supply costs due to inflation, also employee overhead."
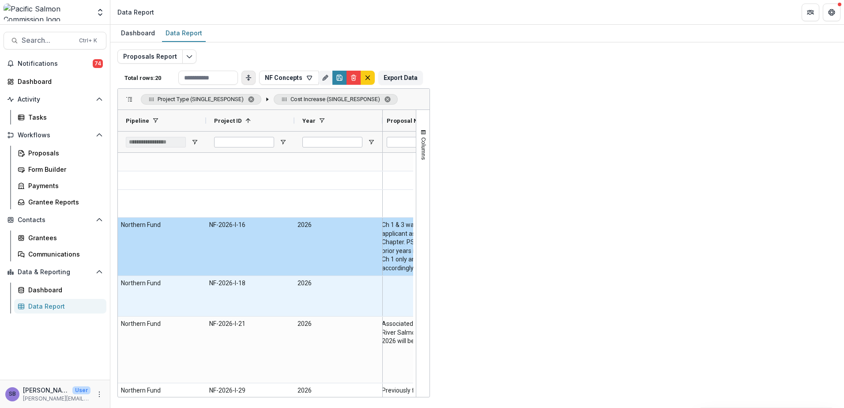
click at [601, 296] on \(SHORT_TEXT\)-5655 "PSC - Northern Fund provided funding in [DATE] to purchase the equipment requir…" at bounding box center [672, 296] width 227 height 34
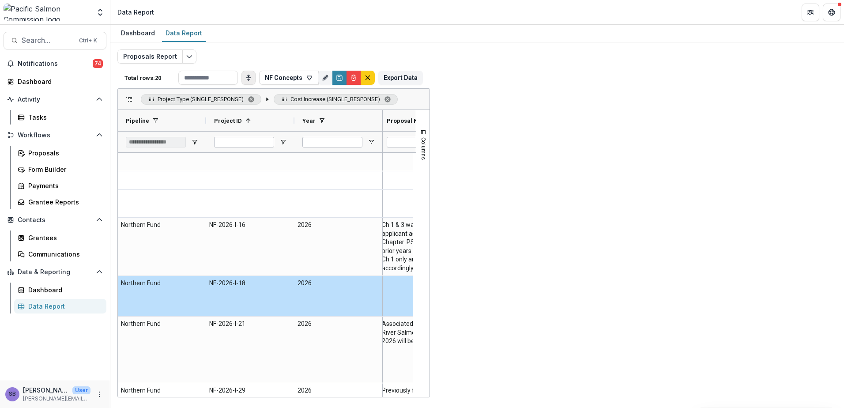
drag, startPoint x: 601, startPoint y: 296, endPoint x: 664, endPoint y: 304, distance: 63.2
click at [664, 304] on \(SHORT_TEXT\)-5655 "PSC - Northern Fund provided funding in [DATE] to purchase the equipment requir…" at bounding box center [672, 296] width 227 height 34
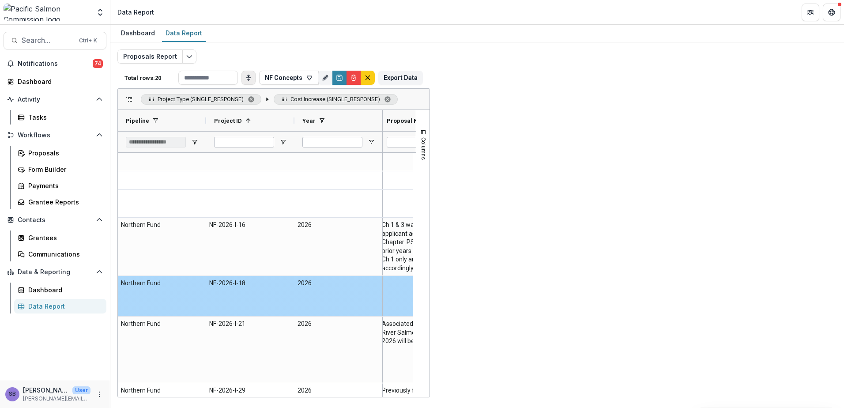
drag, startPoint x: 672, startPoint y: 311, endPoint x: 560, endPoint y: 282, distance: 115.9
click at [560, 282] on \(SHORT_TEXT\)-5655 "PSC - Northern Fund provided funding in [DATE] to purchase the equipment requir…" at bounding box center [672, 296] width 227 height 34
copy \(SHORT_TEXT\)-5655 "PSC - Northern Fund provided funding in [DATE] to purchase the equipment requir…"
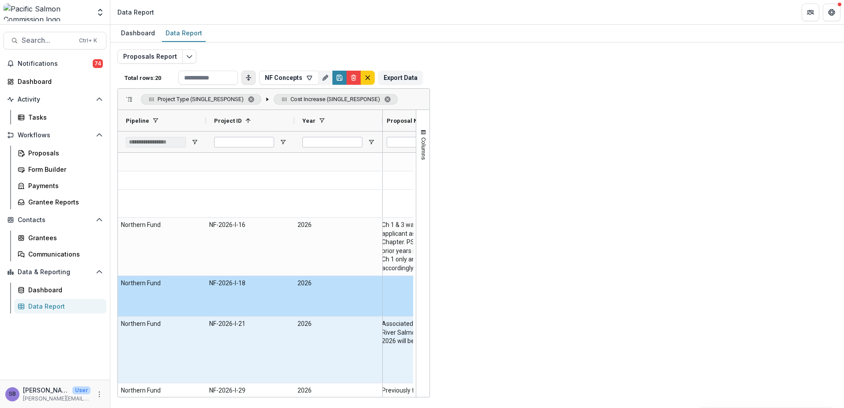
click at [721, 326] on \(SHORT_TEXT\)-5673 "This proposal is costs for much-needed repairs to the enumeration facility." at bounding box center [672, 324] width 227 height 9
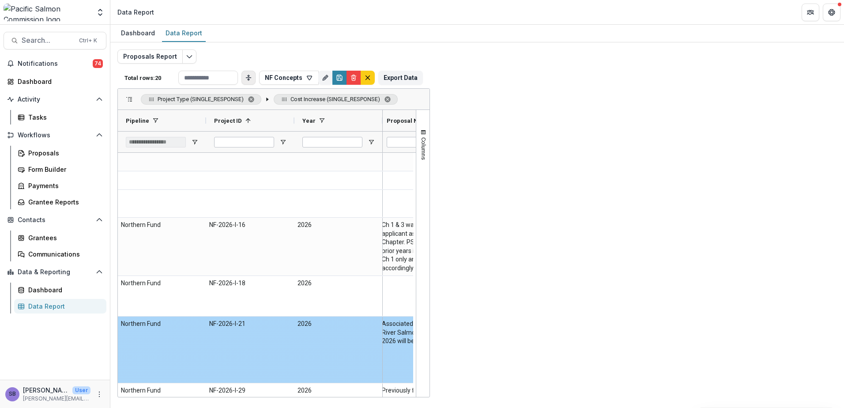
drag, startPoint x: 721, startPoint y: 326, endPoint x: 558, endPoint y: 324, distance: 163.4
click at [558, 324] on div "This proposal is costs for much-needed repairs to the enumeration facility." at bounding box center [671, 350] width 233 height 66
copy \(SHORT_TEXT\)-5673 "This proposal is costs for much-needed repairs to the enumeration facility."
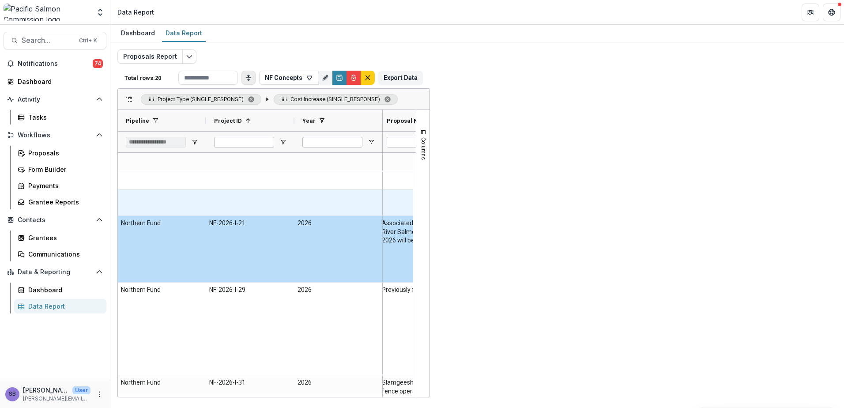
scroll to position [353, 0]
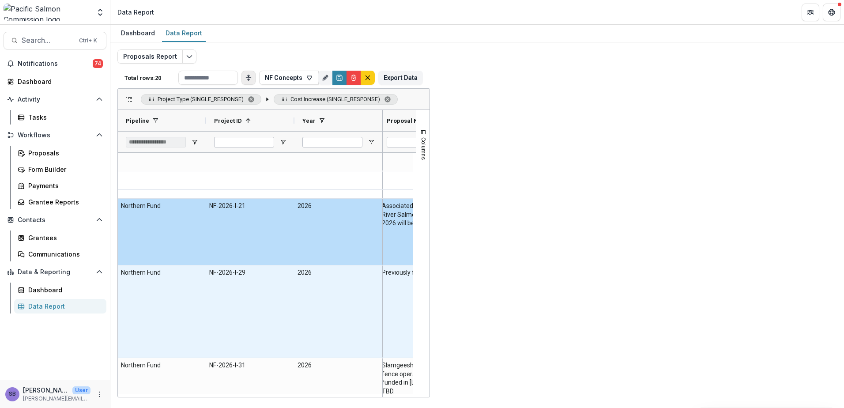
click at [665, 288] on div "Helicopter costs ($98 k) were not included in the 2018 study and radio tag/tele…" at bounding box center [671, 311] width 233 height 92
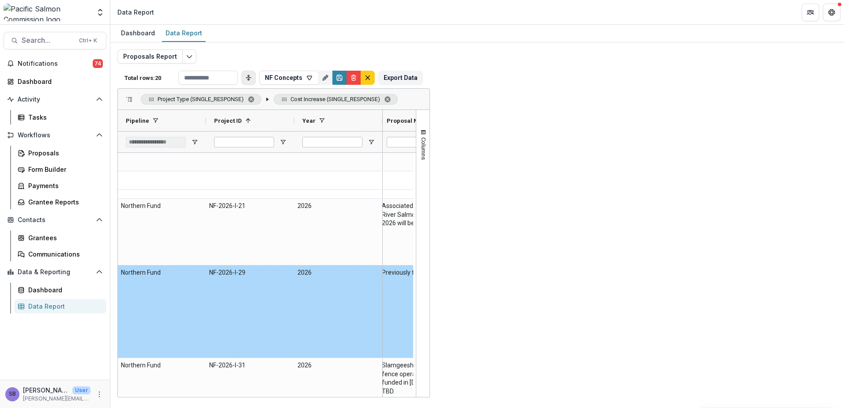
click at [665, 288] on div "Helicopter costs ($98 k) were not included in the 2018 study and radio tag/tele…" at bounding box center [671, 311] width 233 height 92
click at [644, 298] on div "Helicopter costs ($98 k) were not included in the 2018 study and radio tag/tele…" at bounding box center [671, 311] width 233 height 92
drag, startPoint x: 664, startPoint y: 284, endPoint x: 556, endPoint y: 273, distance: 109.2
click at [556, 273] on div "Helicopter costs ($98 k) were not included in the 2018 study and radio tag/tele…" at bounding box center [671, 311] width 233 height 92
copy \(SHORT_TEXT\)-5979 "Helicopter costs ($98 k) were not included in the 2018 study and radio tag/tele…"
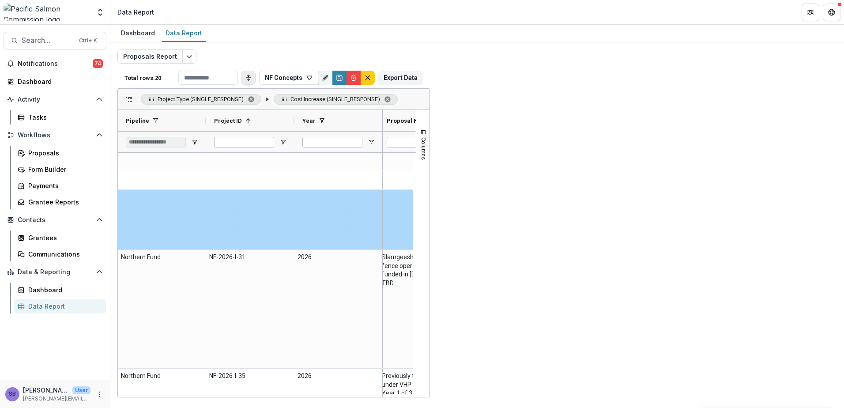
scroll to position [471, 0]
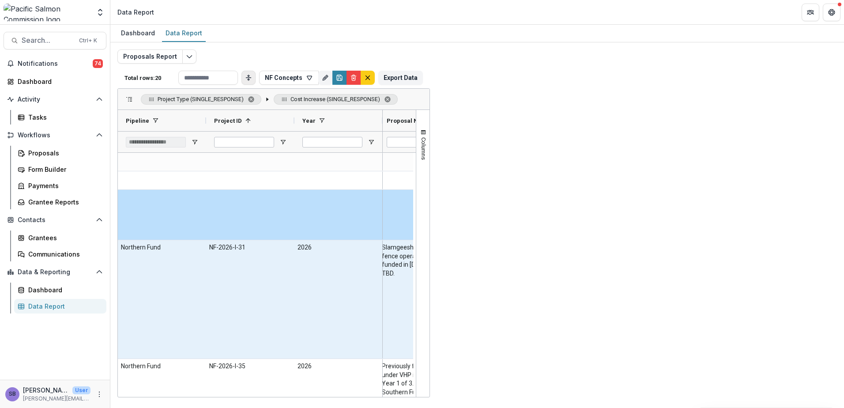
drag, startPoint x: 772, startPoint y: 249, endPoint x: 559, endPoint y: 249, distance: 212.8
click at [559, 249] on \(SHORT_TEXT\)-6069 "The cost of crew wages has seen an increase since being funded in past years." at bounding box center [672, 247] width 227 height 9
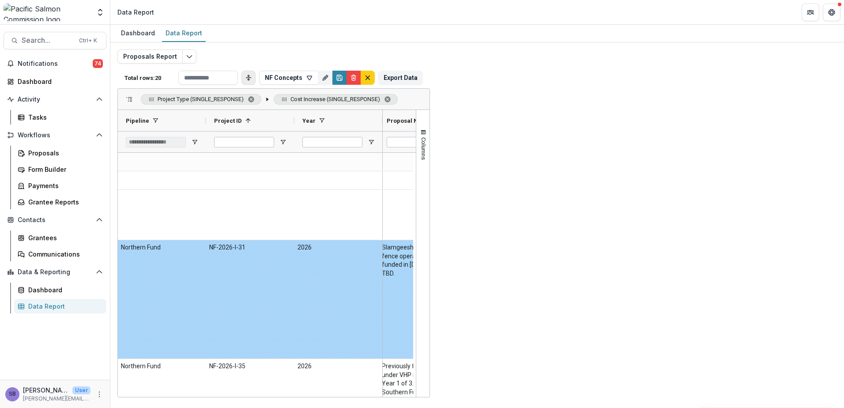
copy \(SHORT_TEXT\)-6069 "The cost of crew wages has seen an increase since being funded in past years."
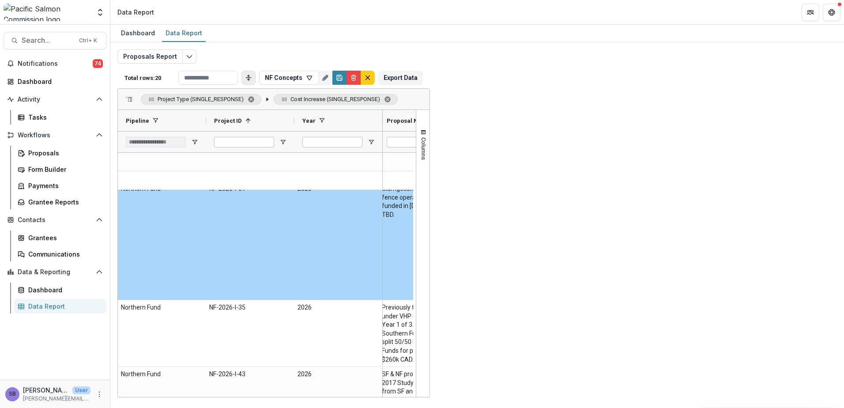
scroll to position [589, 0]
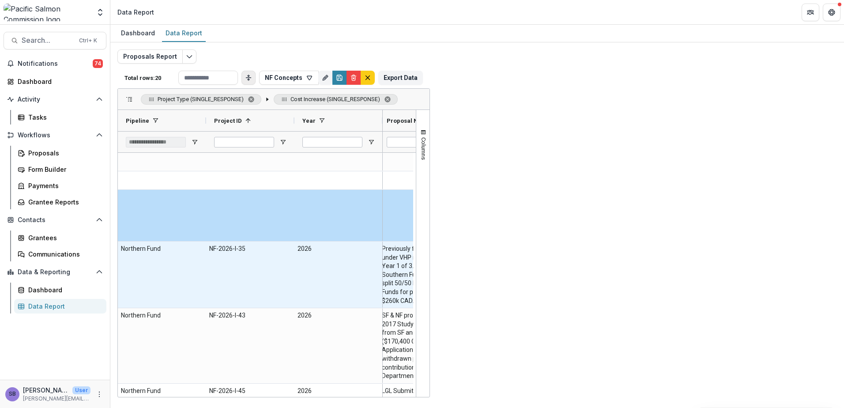
click at [573, 280] on div "Costs have increased significantly since [DATE] (the year funding was previousl…" at bounding box center [671, 275] width 233 height 66
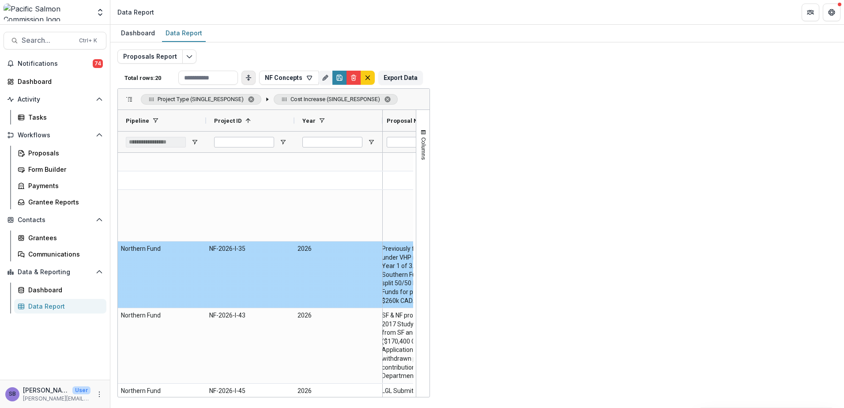
drag, startPoint x: 587, startPoint y: 261, endPoint x: 560, endPoint y: 247, distance: 30.0
click at [560, 247] on \(SHORT_TEXT\)-6087 "Costs have increased significantly since [DATE] (the year funding was previousl…" at bounding box center [672, 253] width 227 height 17
copy \(SHORT_TEXT\)-6087 "Costs have increased significantly since [DATE] (the year funding was previousl…"
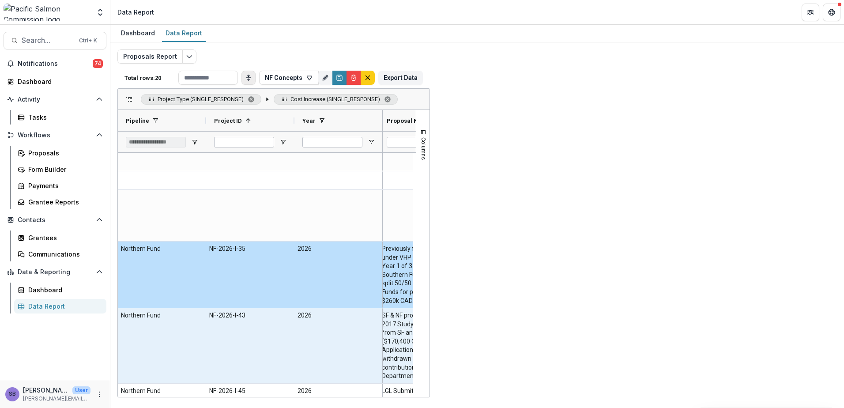
click at [673, 319] on \(SHORT_TEXT\)-6105 "27.4% decline in USD:CAD exchange rate." at bounding box center [672, 315] width 227 height 9
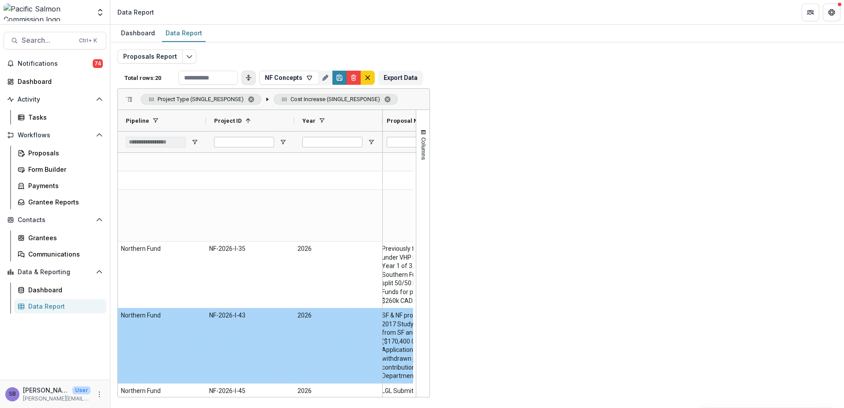
click at [672, 317] on \(SHORT_TEXT\)-6105 "27.4% decline in USD:CAD exchange rate." at bounding box center [672, 315] width 227 height 9
drag, startPoint x: 672, startPoint y: 317, endPoint x: 605, endPoint y: 314, distance: 66.7
click at [605, 314] on \(SHORT_TEXT\)-6105 "27.4% decline in USD:CAD exchange rate." at bounding box center [672, 315] width 227 height 9
copy \(SHORT_TEXT\)-6105 "27.4% decline in USD:CAD exchange rate."
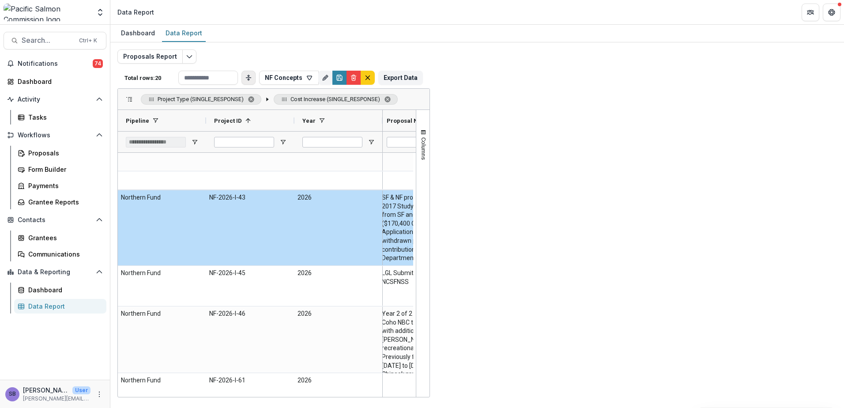
scroll to position [706, 0]
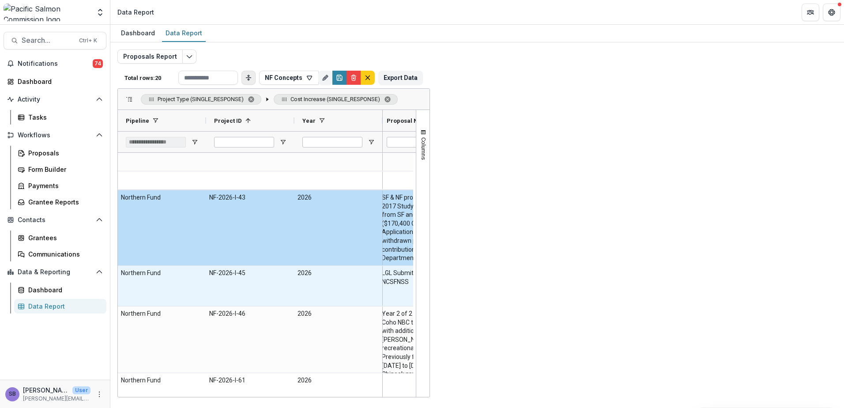
click at [610, 278] on \(SHORT_TEXT\)-6123 "DFO has requested that we include $50,000 in genotyping costs, typically borne …" at bounding box center [672, 282] width 227 height 26
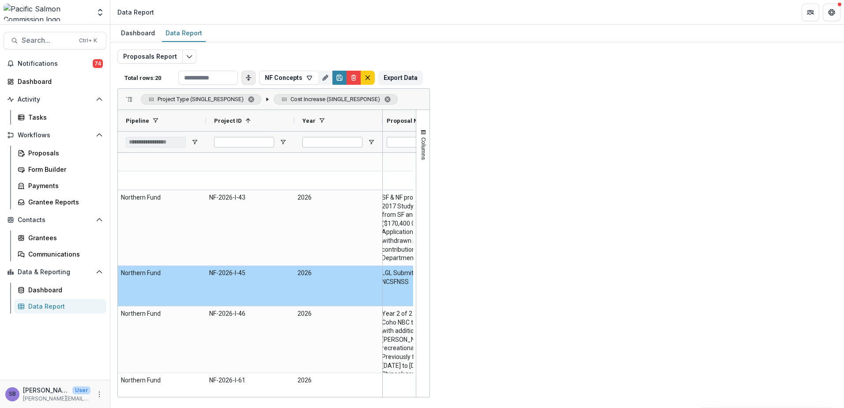
click at [610, 278] on \(SHORT_TEXT\)-6123 "DFO has requested that we include $50,000 in genotyping costs, typically borne …" at bounding box center [672, 282] width 227 height 26
drag, startPoint x: 752, startPoint y: 295, endPoint x: 557, endPoint y: 272, distance: 196.1
click at [557, 272] on div "DFO has requested that we include $50,000 in genotyping costs, typically borne …" at bounding box center [671, 286] width 233 height 40
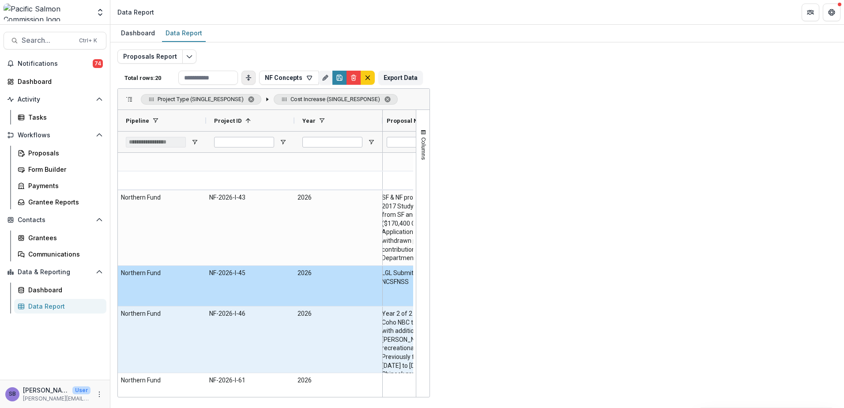
click at [630, 333] on \(SHORT_TEXT\)-6141 "We are seeking funds for all genotyping costs for Northern BC troll and Haida G…" at bounding box center [672, 322] width 227 height 26
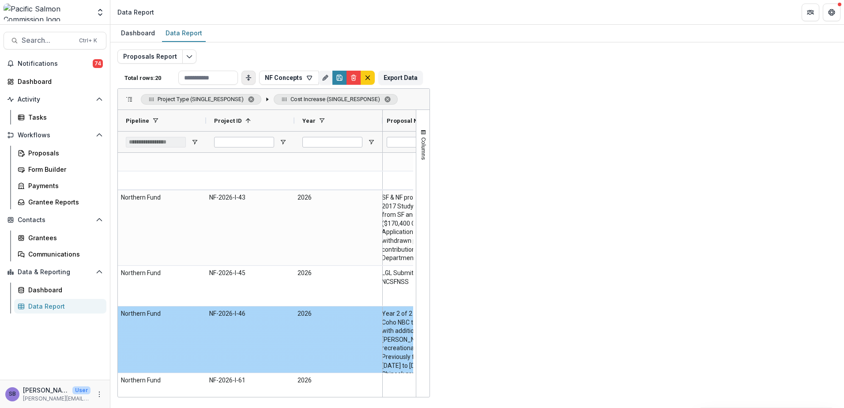
click at [630, 333] on \(SHORT_TEXT\)-6141 "We are seeking funds for all genotyping costs for Northern BC troll and Haida G…" at bounding box center [672, 322] width 227 height 26
drag, startPoint x: 629, startPoint y: 332, endPoint x: 574, endPoint y: 321, distance: 56.8
click at [574, 321] on \(SHORT_TEXT\)-6141 "We are seeking funds for all genotyping costs for Northern BC troll and Haida G…" at bounding box center [672, 322] width 227 height 26
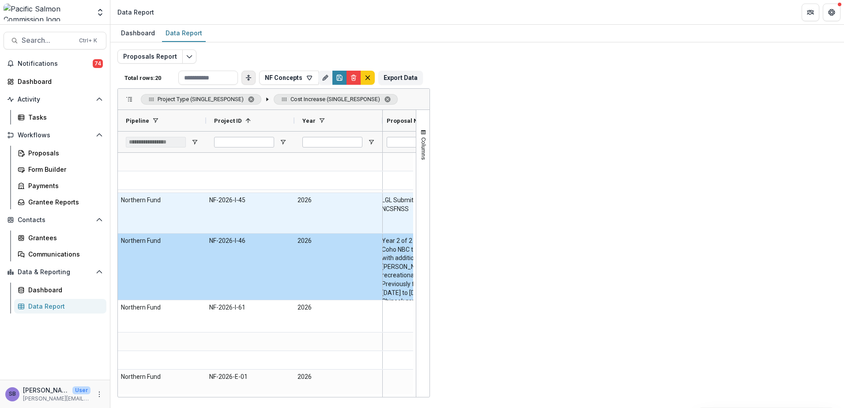
scroll to position [787, 0]
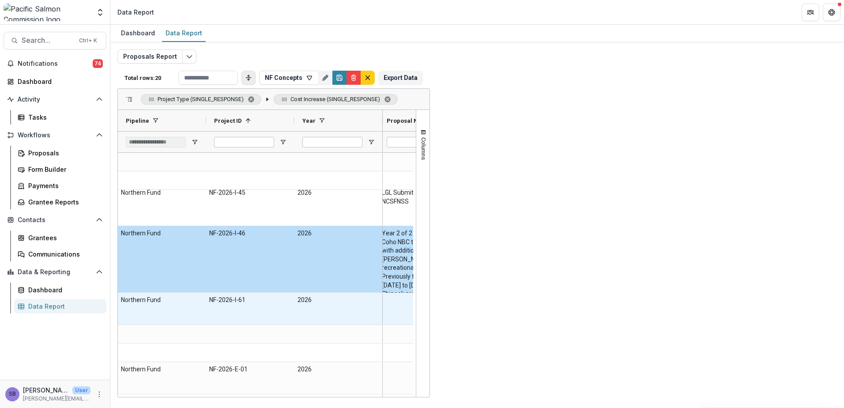
click at [677, 298] on \(SHORT_TEXT\)-6159 "Costs have gone up for supplies, fuel, and employee overhead." at bounding box center [672, 300] width 227 height 9
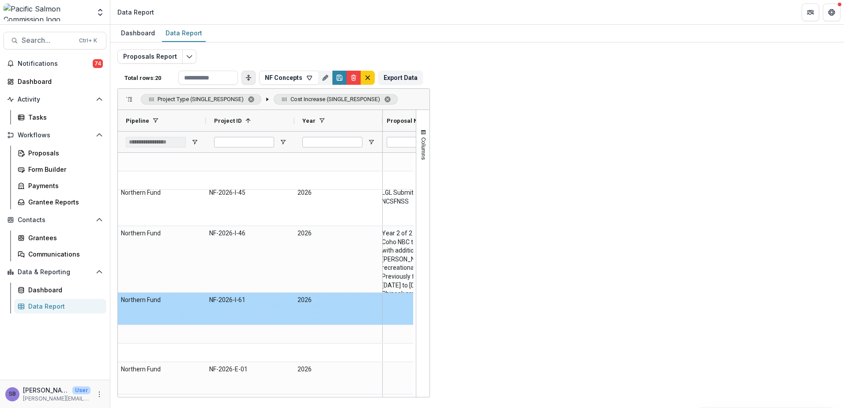
click at [732, 301] on \(SHORT_TEXT\)-6159 "Costs have gone up for supplies, fuel, and employee overhead." at bounding box center [672, 300] width 227 height 9
drag, startPoint x: 732, startPoint y: 301, endPoint x: 557, endPoint y: 297, distance: 174.4
click at [557, 297] on div "Costs have gone up for supplies, fuel, and employee overhead." at bounding box center [671, 309] width 233 height 32
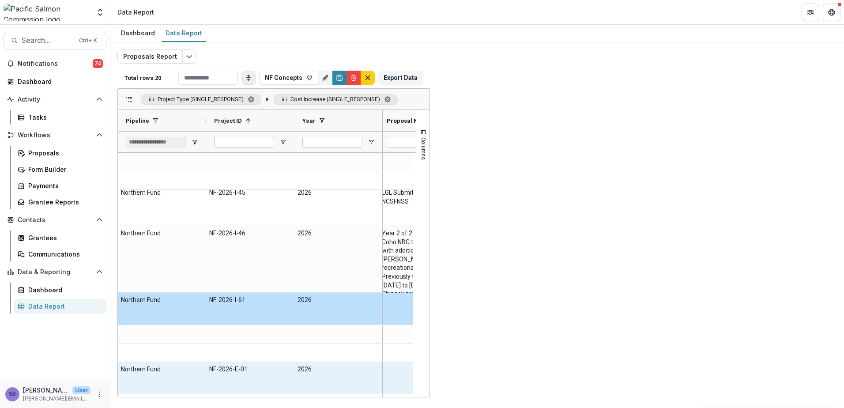
click at [661, 373] on \(SHORT_TEXT\)-6213 "increased scope of lab analysis costs vs previous year (contract services)" at bounding box center [672, 369] width 227 height 9
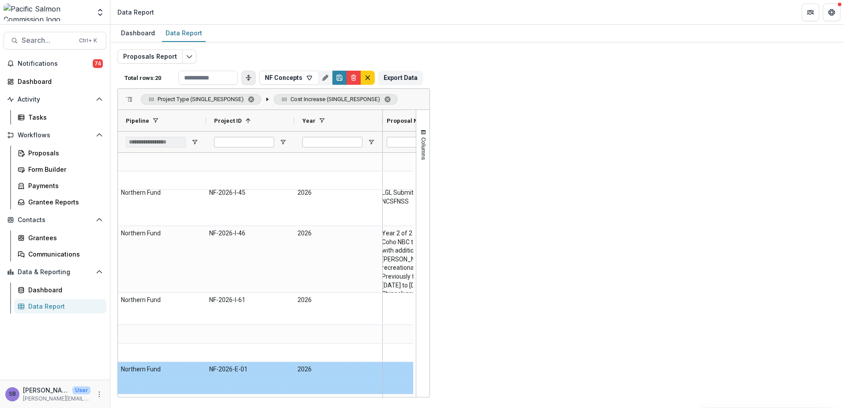
click at [661, 372] on \(SHORT_TEXT\)-6213 "increased scope of lab analysis costs vs previous year (contract services)" at bounding box center [672, 369] width 227 height 9
drag, startPoint x: 745, startPoint y: 368, endPoint x: 557, endPoint y: 365, distance: 188.1
click at [557, 365] on div "increased scope of lab analysis costs vs previous year (contract services)" at bounding box center [671, 378] width 233 height 32
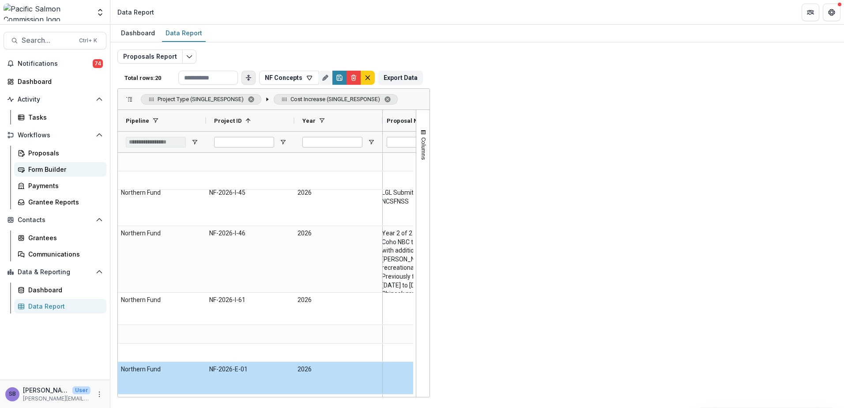
click at [45, 166] on div "Form Builder" at bounding box center [63, 169] width 71 height 9
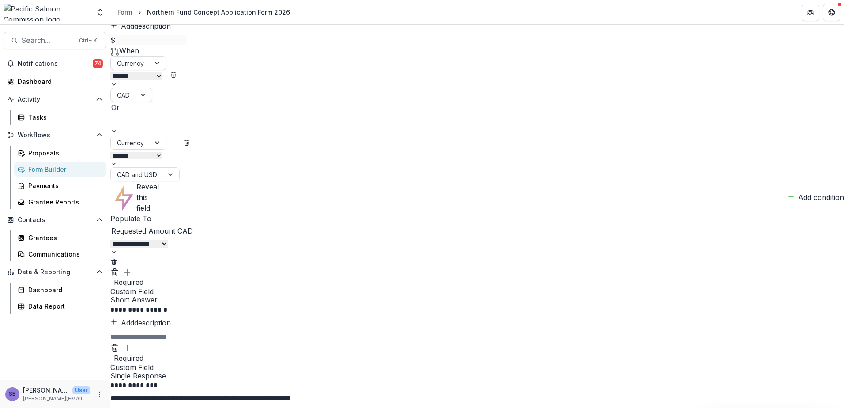
scroll to position [2414, 0]
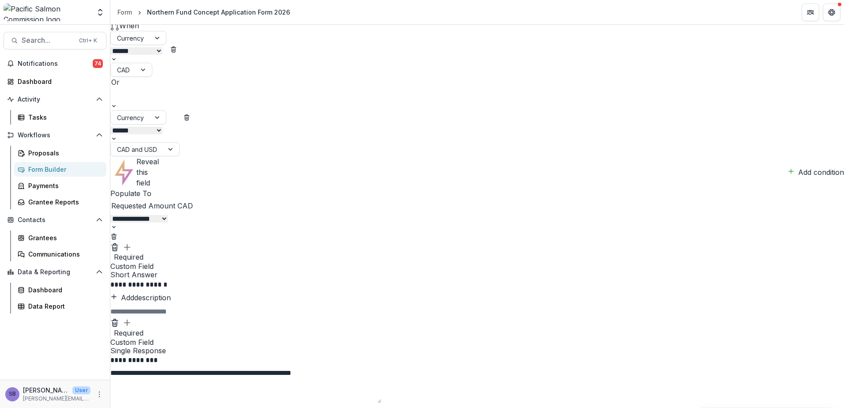
click at [51, 305] on div "Data Report" at bounding box center [63, 306] width 71 height 9
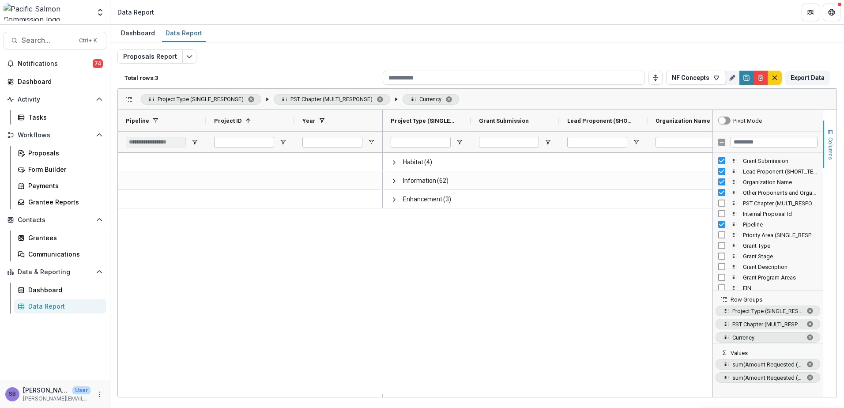
click at [830, 137] on span "Columns" at bounding box center [830, 148] width 7 height 23
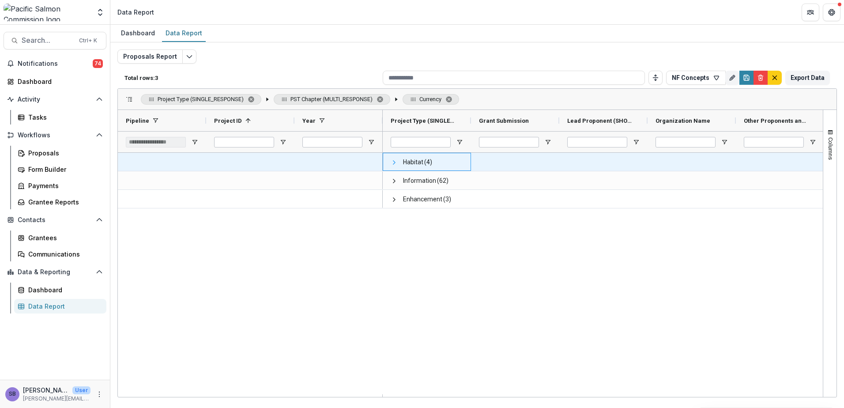
click at [391, 161] on span at bounding box center [394, 162] width 7 height 7
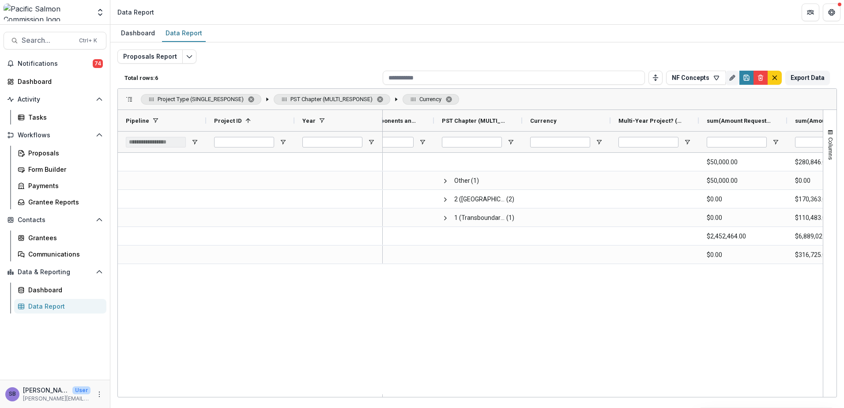
scroll to position [0, 393]
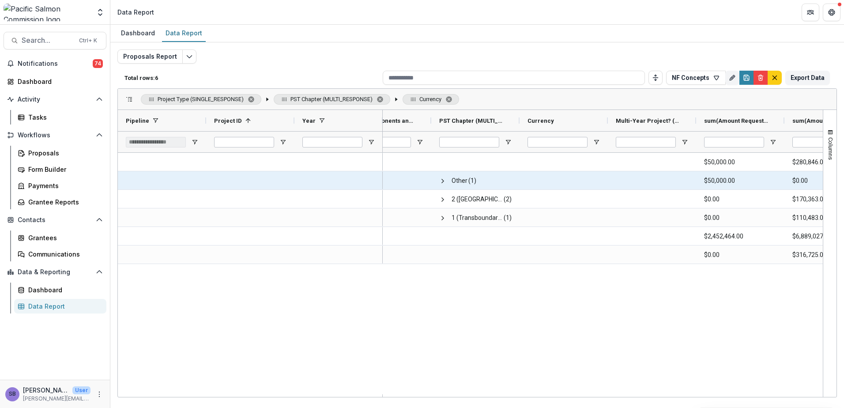
click at [445, 182] on span at bounding box center [442, 180] width 7 height 7
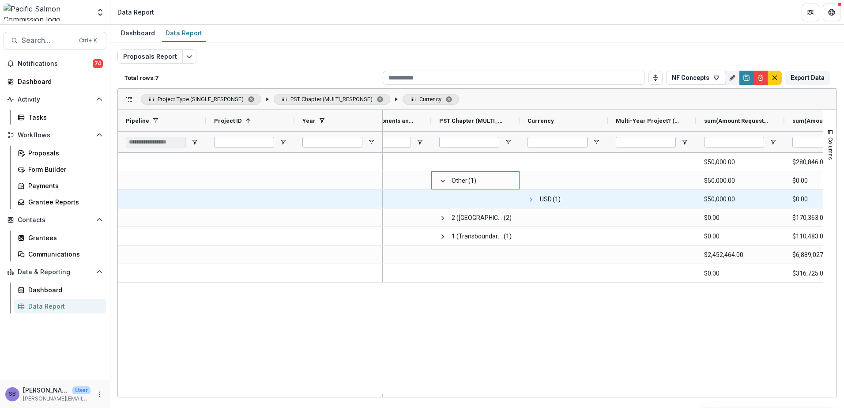
click at [532, 200] on span at bounding box center [531, 199] width 7 height 7
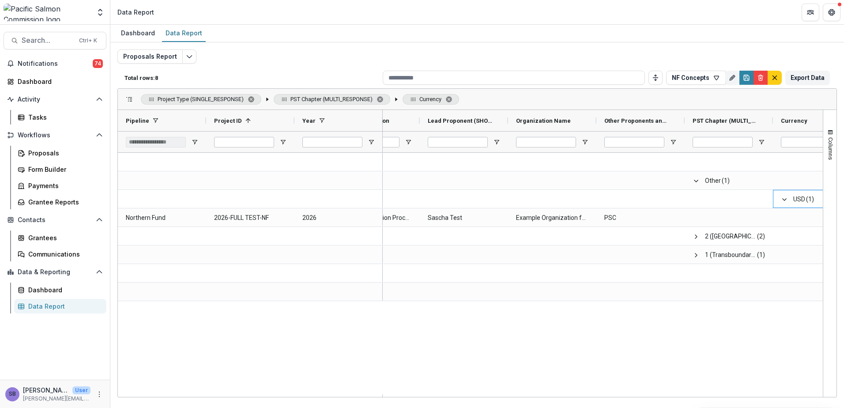
scroll to position [0, 131]
click at [657, 78] on icon "Toggle auto height" at bounding box center [655, 77] width 7 height 7
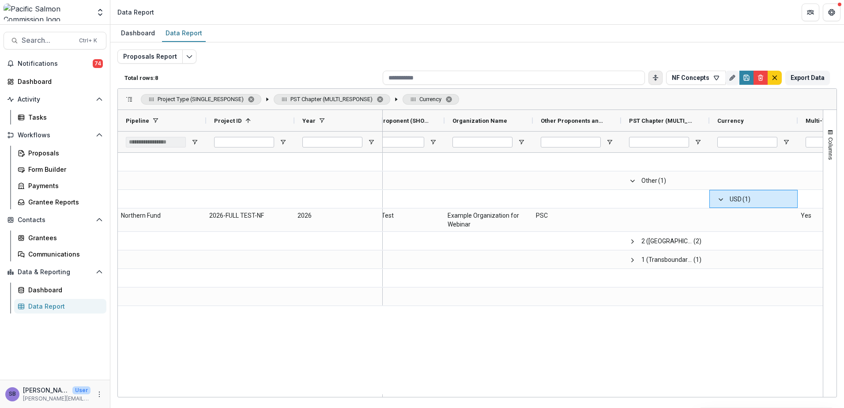
scroll to position [0, 266]
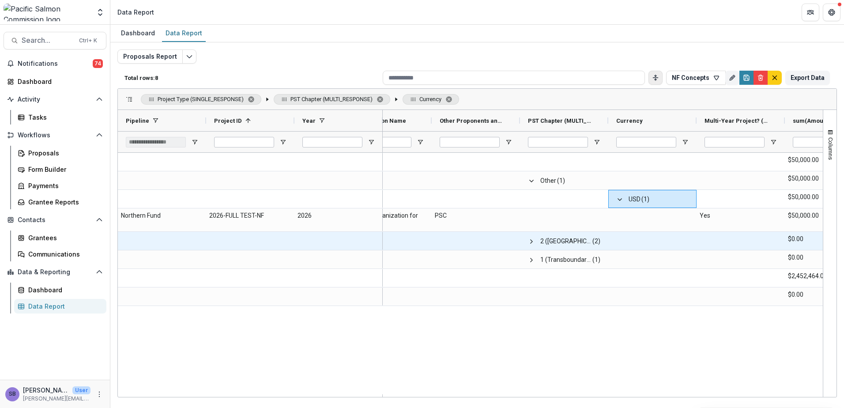
click at [528, 239] on span at bounding box center [531, 241] width 7 height 7
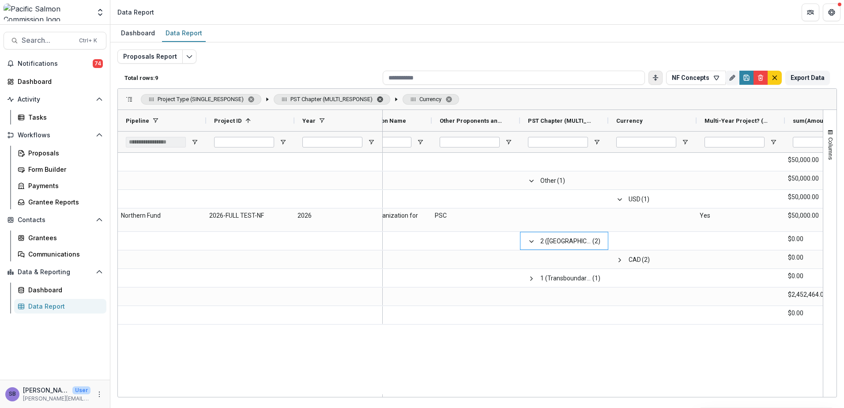
click at [380, 98] on span "PST Chapter (MULTI_RESPONSE). Press ENTER to sort. Press DELETE to remove" at bounding box center [380, 99] width 7 height 7
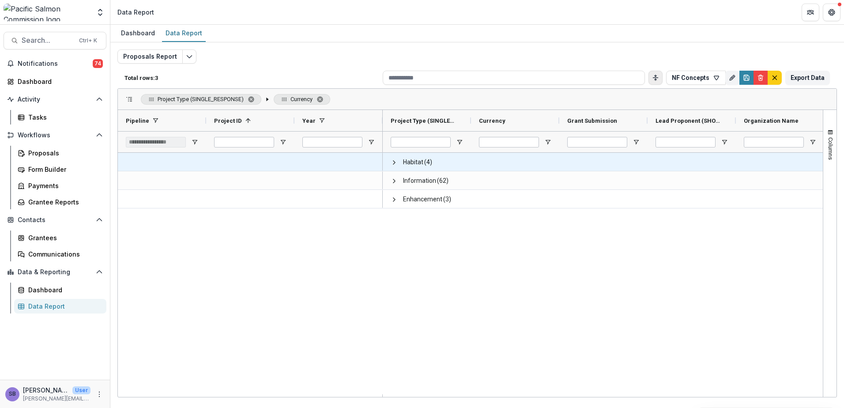
click at [396, 165] on span at bounding box center [394, 162] width 7 height 7
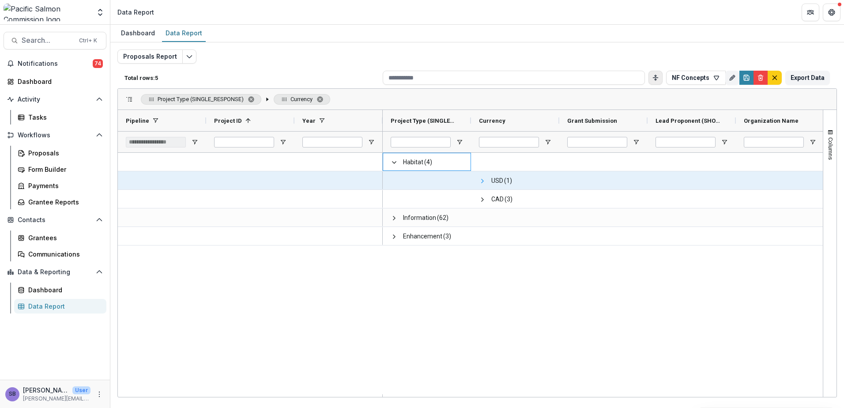
click at [483, 183] on span at bounding box center [482, 180] width 7 height 7
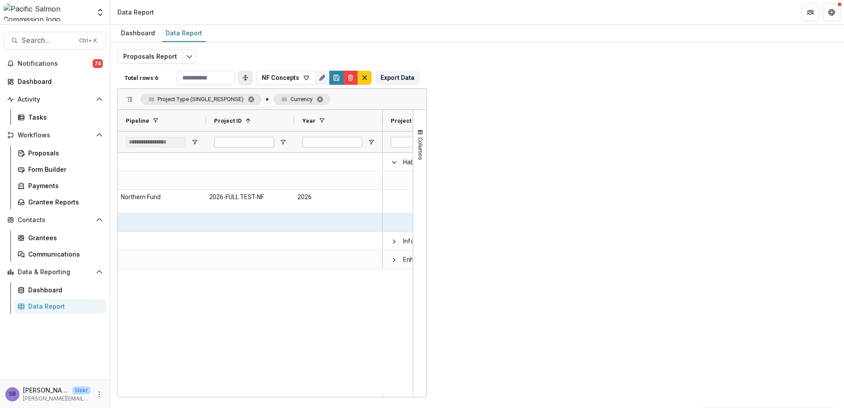
click at [483, 223] on span at bounding box center [482, 222] width 7 height 7
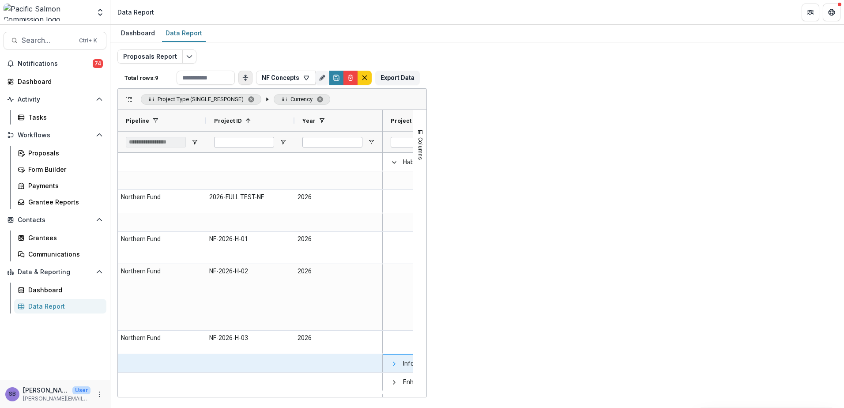
click at [392, 363] on span at bounding box center [394, 363] width 7 height 7
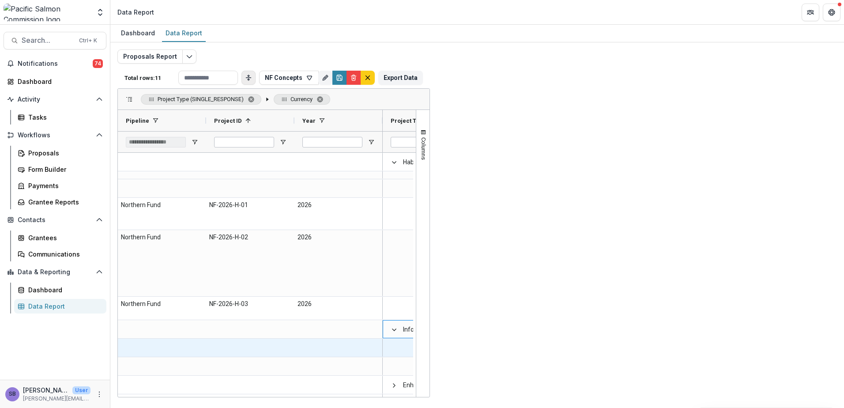
click at [481, 350] on span at bounding box center [482, 348] width 7 height 7
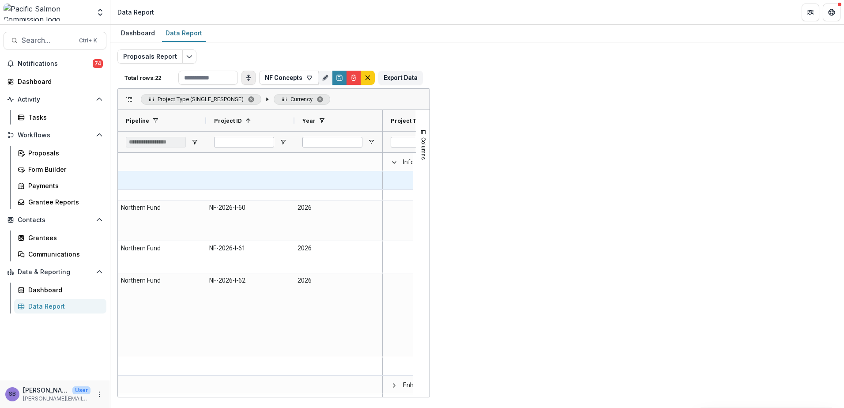
click at [483, 181] on span at bounding box center [482, 180] width 7 height 7
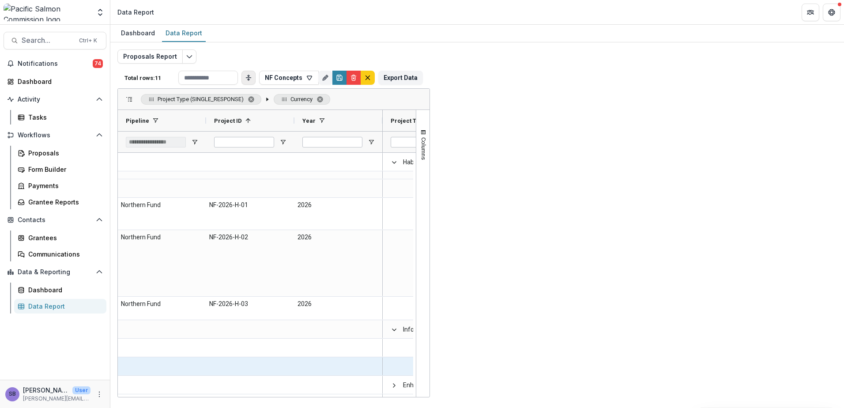
click at [481, 366] on span at bounding box center [482, 366] width 7 height 7
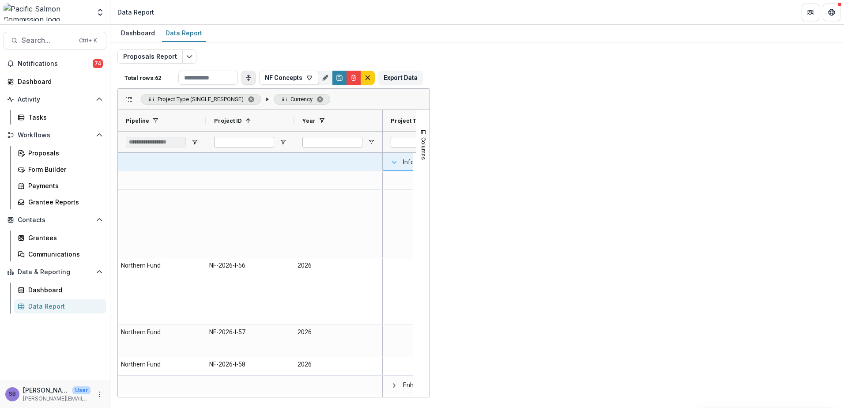
click at [391, 162] on span at bounding box center [394, 162] width 7 height 7
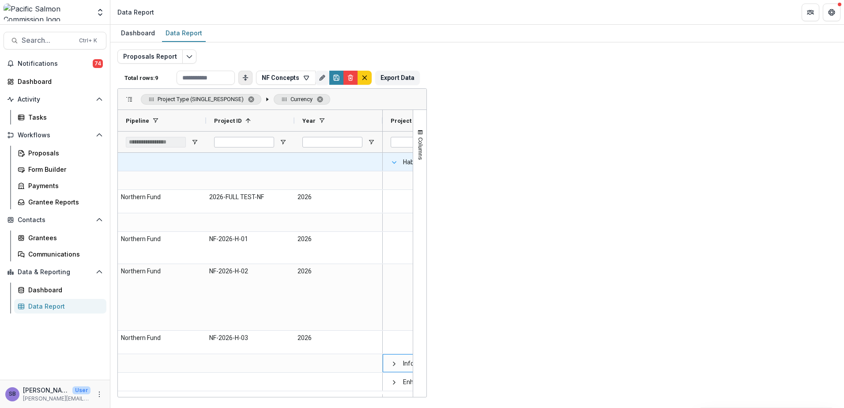
click at [394, 164] on span at bounding box center [394, 162] width 7 height 7
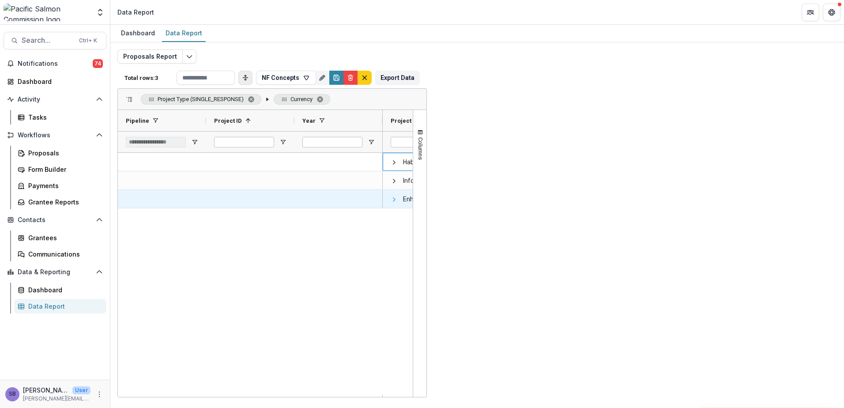
click at [395, 202] on span at bounding box center [394, 199] width 7 height 7
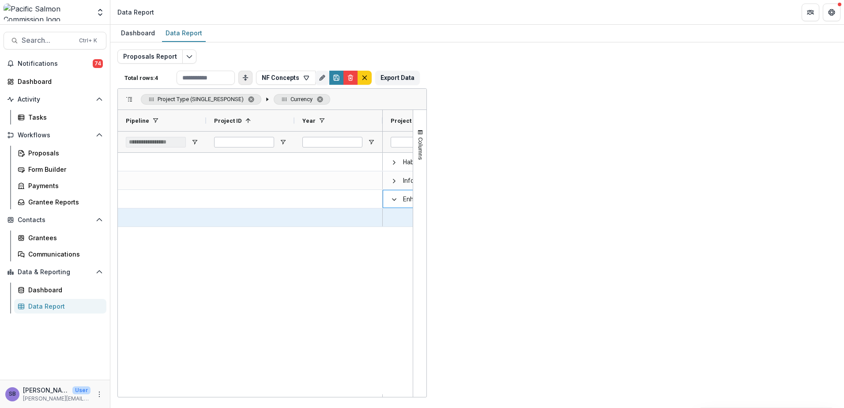
click at [481, 219] on span at bounding box center [482, 218] width 7 height 7
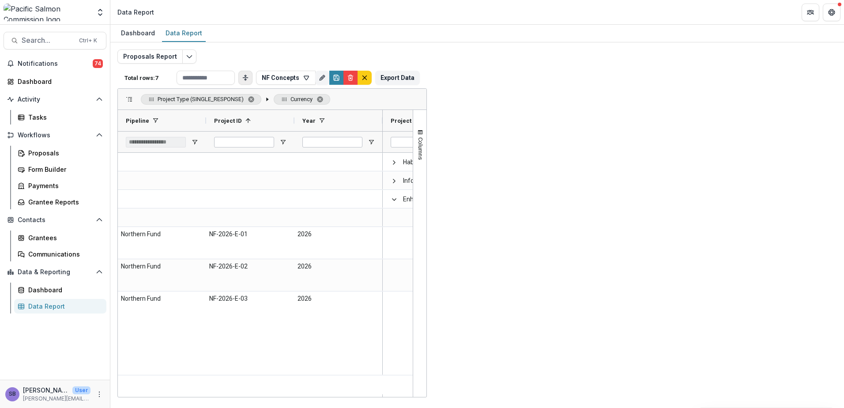
drag, startPoint x: 513, startPoint y: 398, endPoint x: 563, endPoint y: 407, distance: 50.7
click at [571, 407] on div "Dashboard Data Report Proposals Report Total rows: 7 NF Concepts Personal Filte…" at bounding box center [477, 216] width 734 height 383
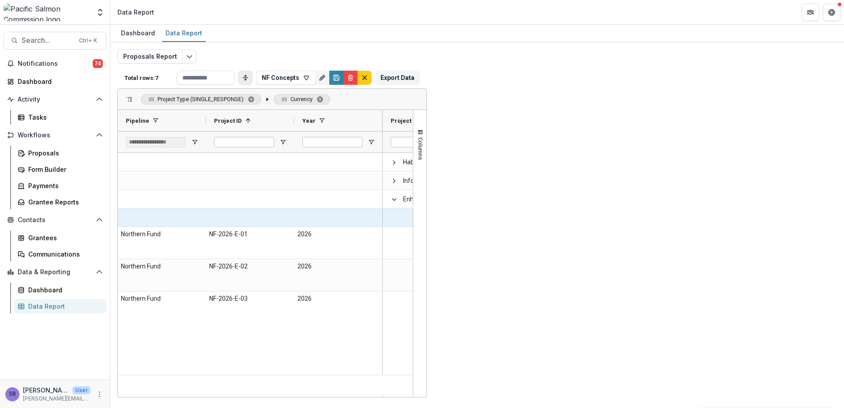
click at [481, 221] on span at bounding box center [482, 218] width 7 height 7
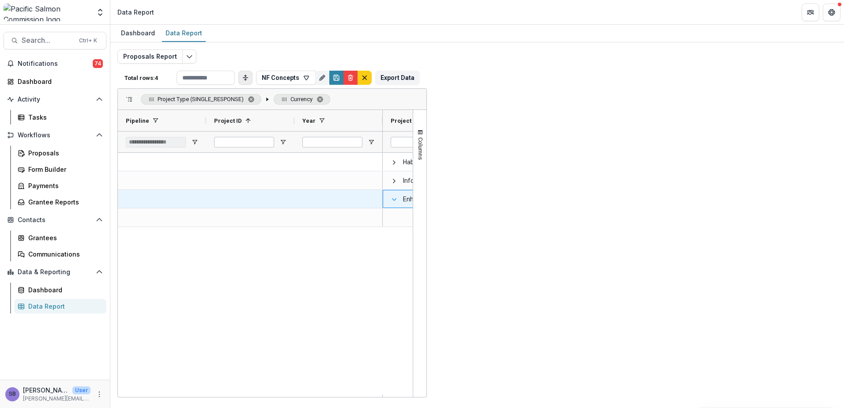
click at [396, 200] on span at bounding box center [394, 199] width 7 height 7
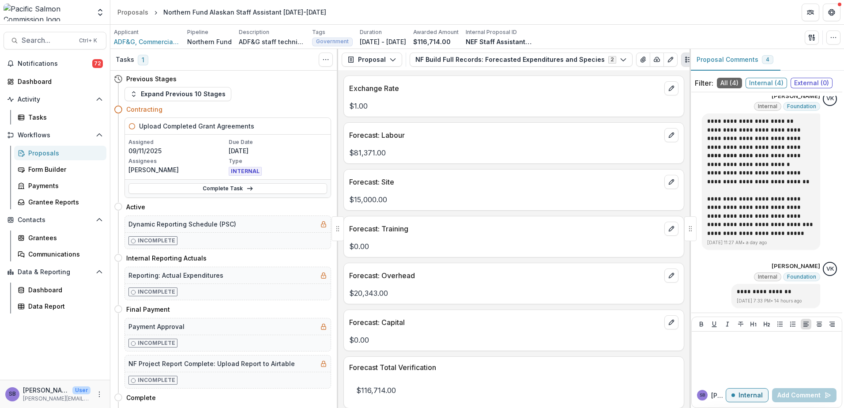
scroll to position [25, 0]
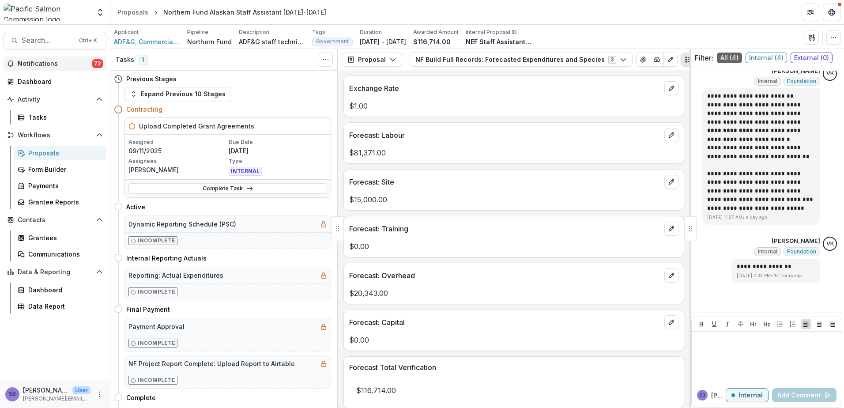
click at [63, 65] on span "Notifications" at bounding box center [55, 64] width 75 height 8
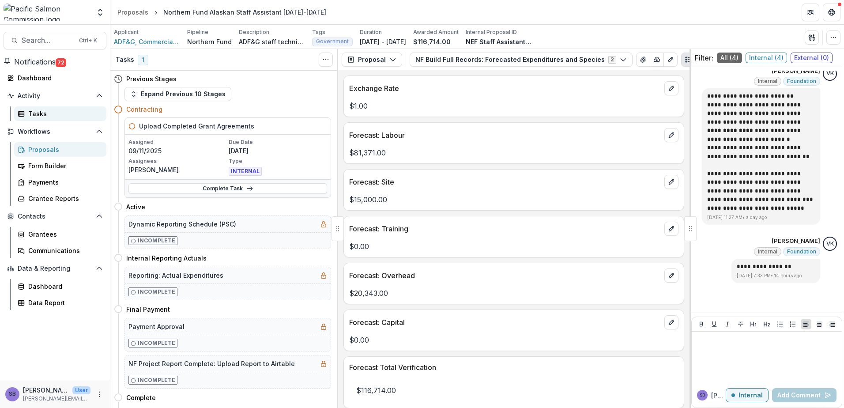
click at [49, 121] on link "Tasks" at bounding box center [60, 113] width 92 height 15
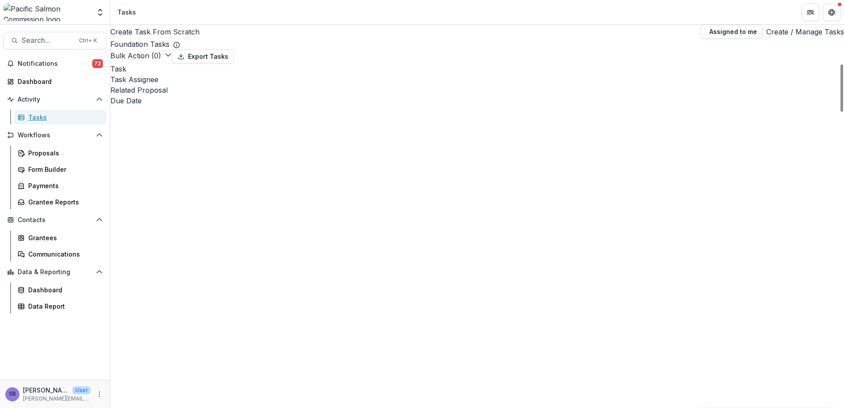
scroll to position [4606, 0]
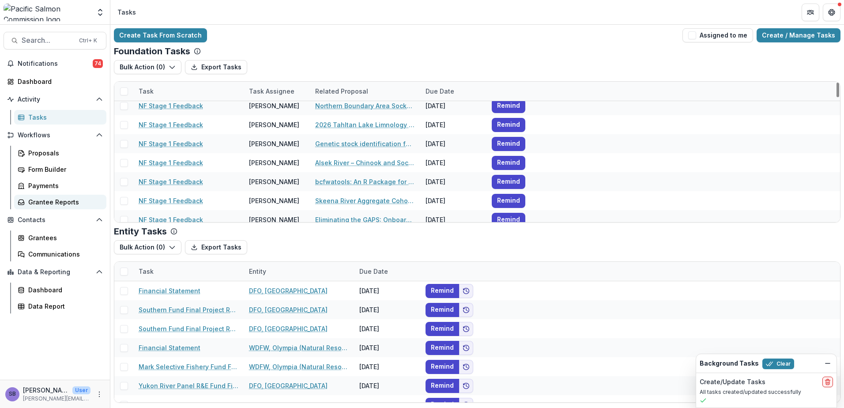
scroll to position [3355, 0]
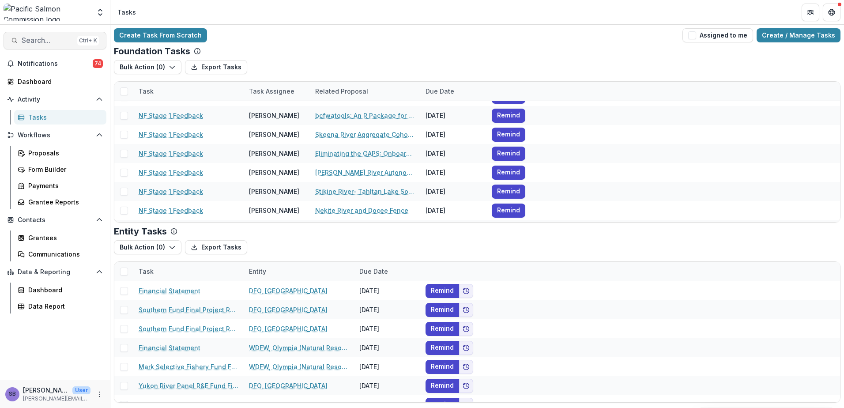
click at [45, 41] on span "Search..." at bounding box center [48, 40] width 52 height 8
type input "**********"
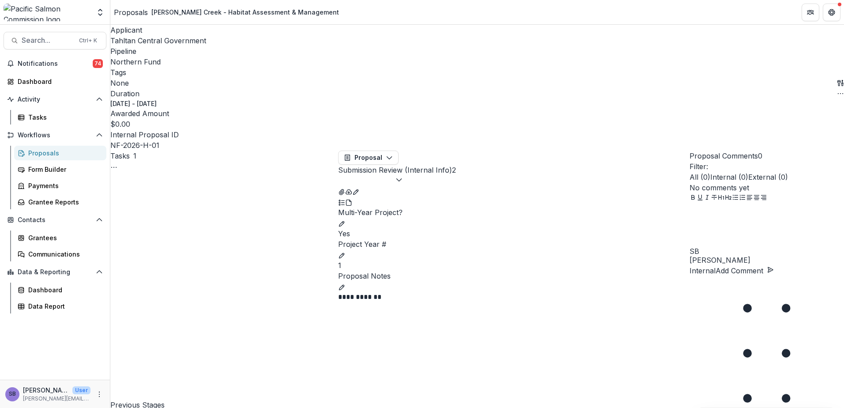
click at [456, 165] on button "Submission Review (Internal Info) 2" at bounding box center [397, 175] width 118 height 21
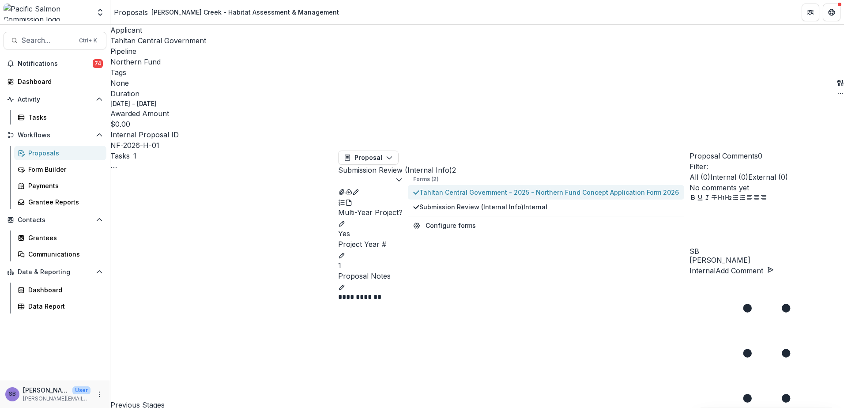
click at [471, 188] on span "Tahltan Central Government - 2025 - Northern Fund Concept Application Form 2026" at bounding box center [549, 192] width 260 height 9
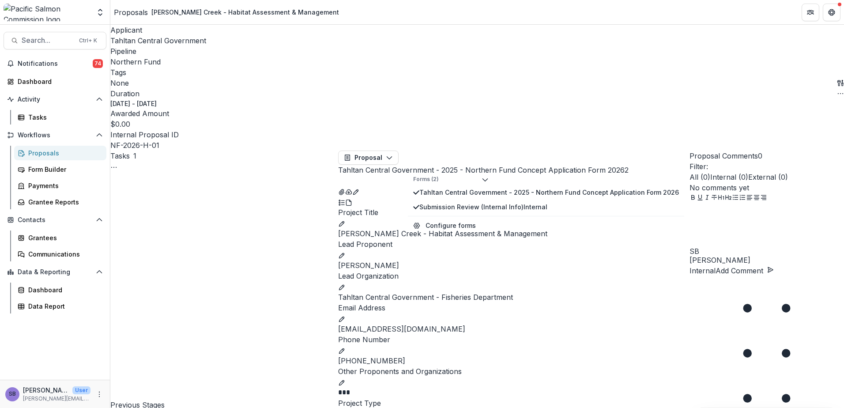
scroll to position [353, 0]
click at [48, 39] on span "Search..." at bounding box center [48, 40] width 52 height 8
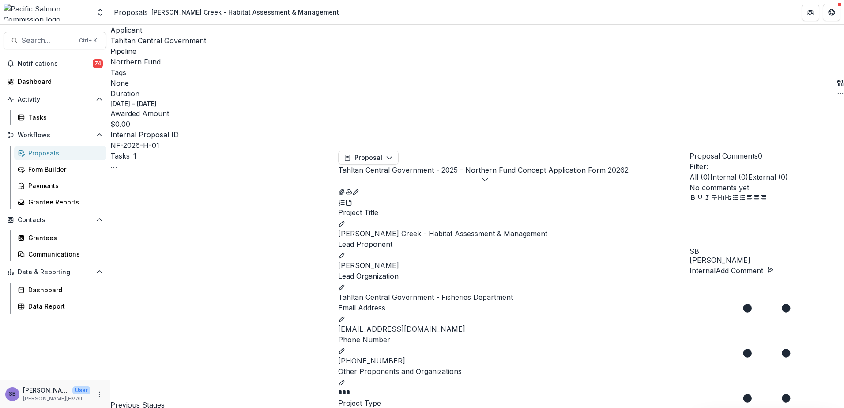
type input "**********"
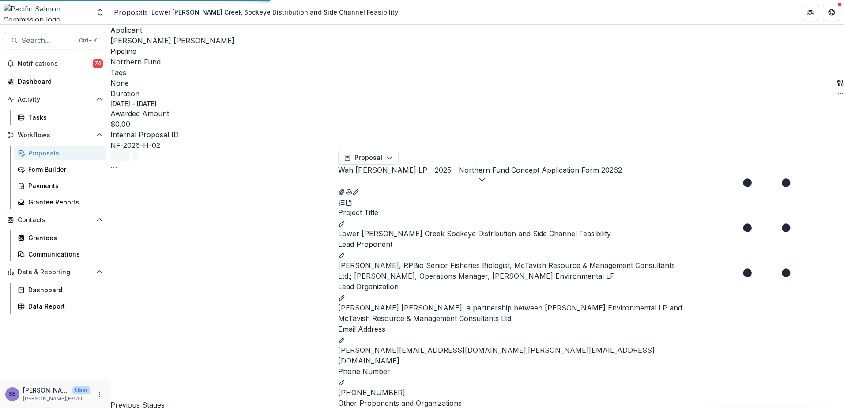
scroll to position [385, 0]
